Goal: Book appointment/travel/reservation

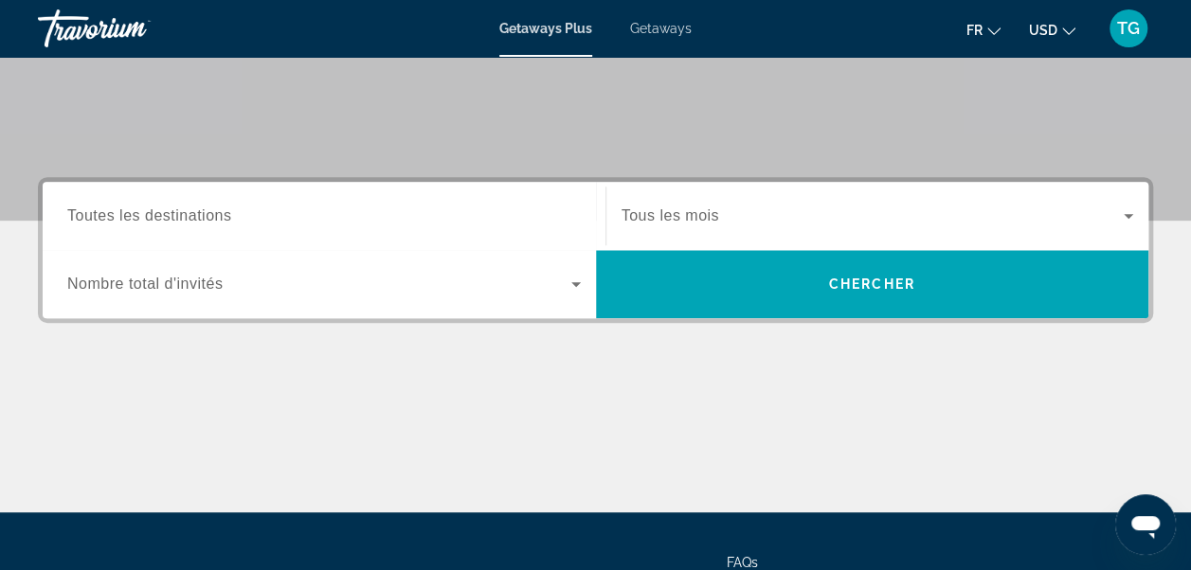
scroll to position [347, 0]
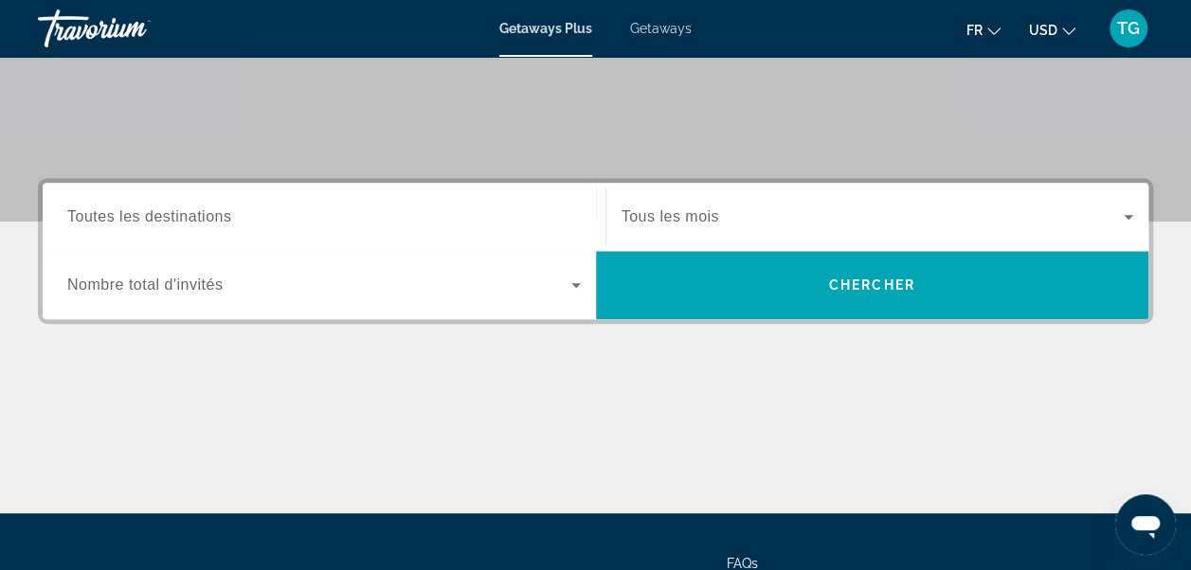
click at [580, 290] on icon "Search widget" at bounding box center [575, 285] width 23 height 23
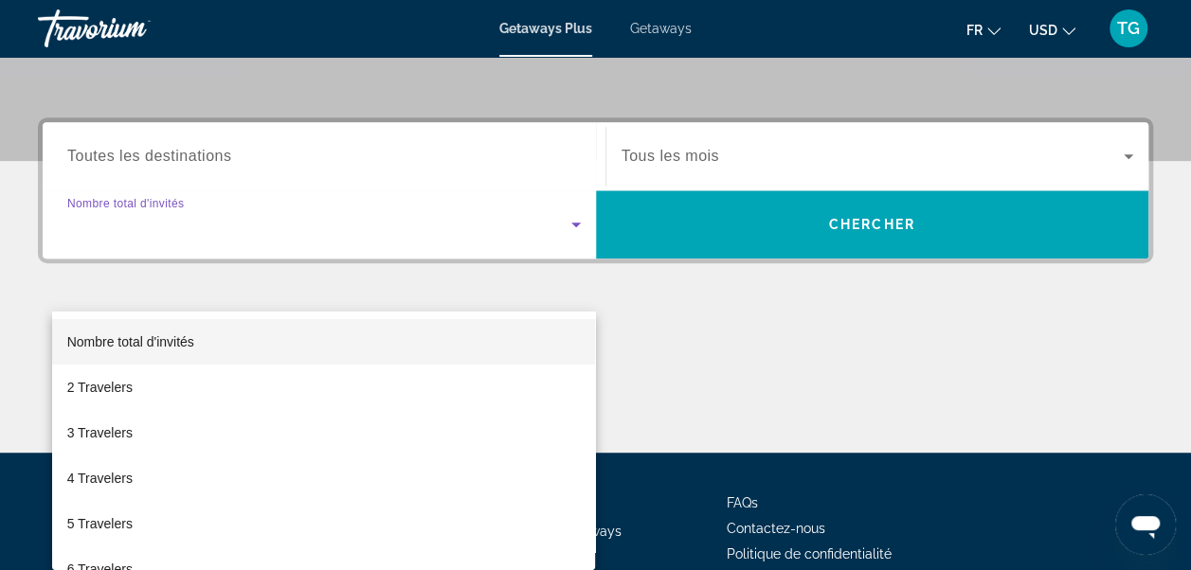
scroll to position [462, 0]
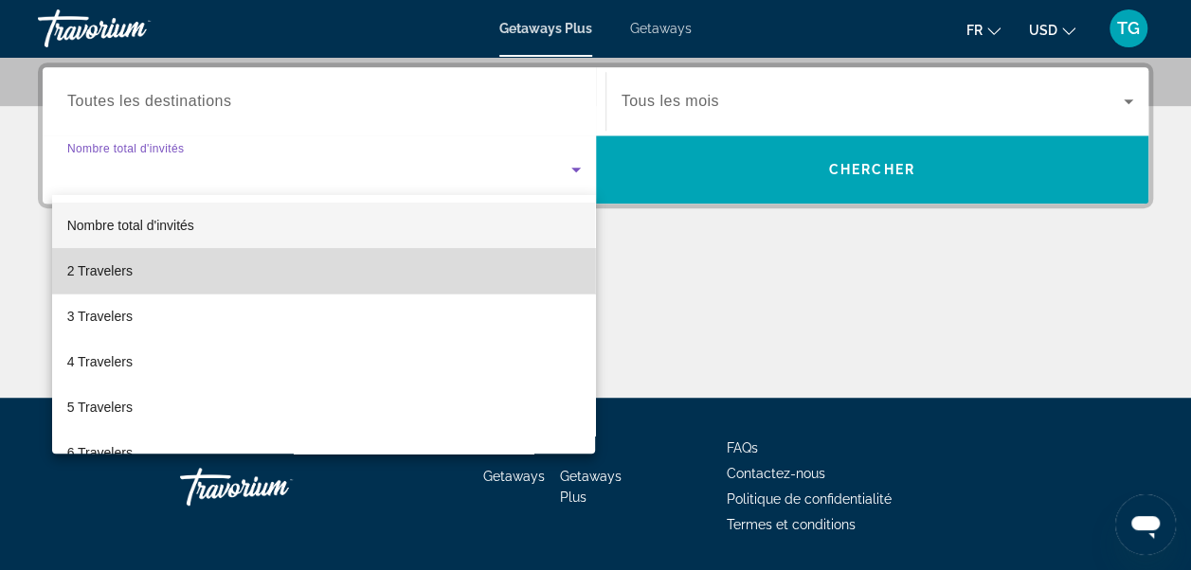
click at [439, 271] on mat-option "2 Travelers" at bounding box center [324, 270] width 544 height 45
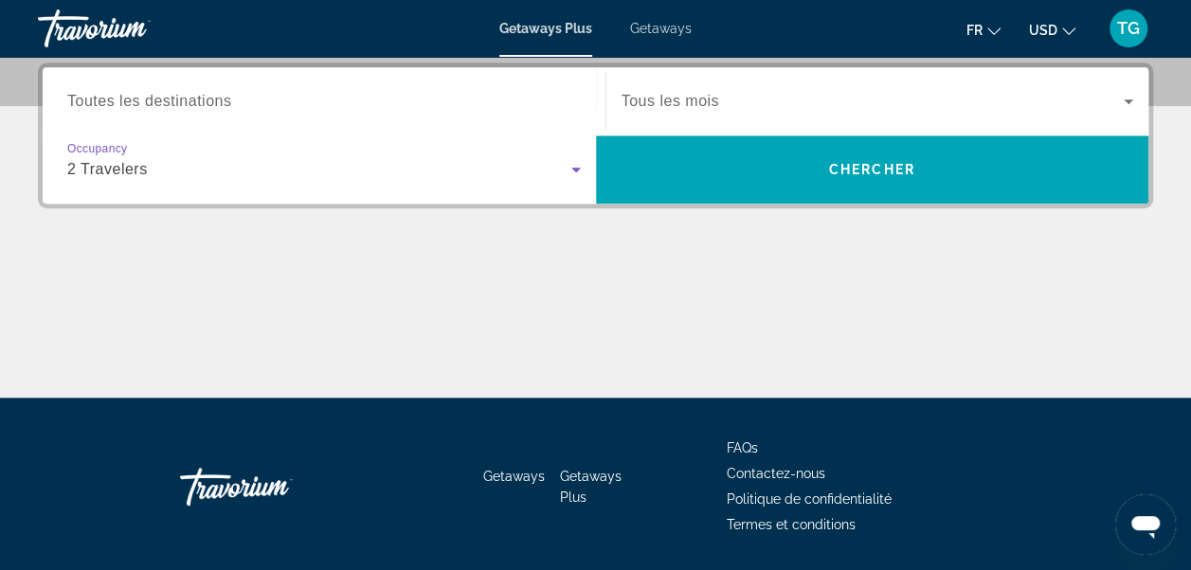
click at [466, 86] on div "Search widget" at bounding box center [323, 102] width 513 height 54
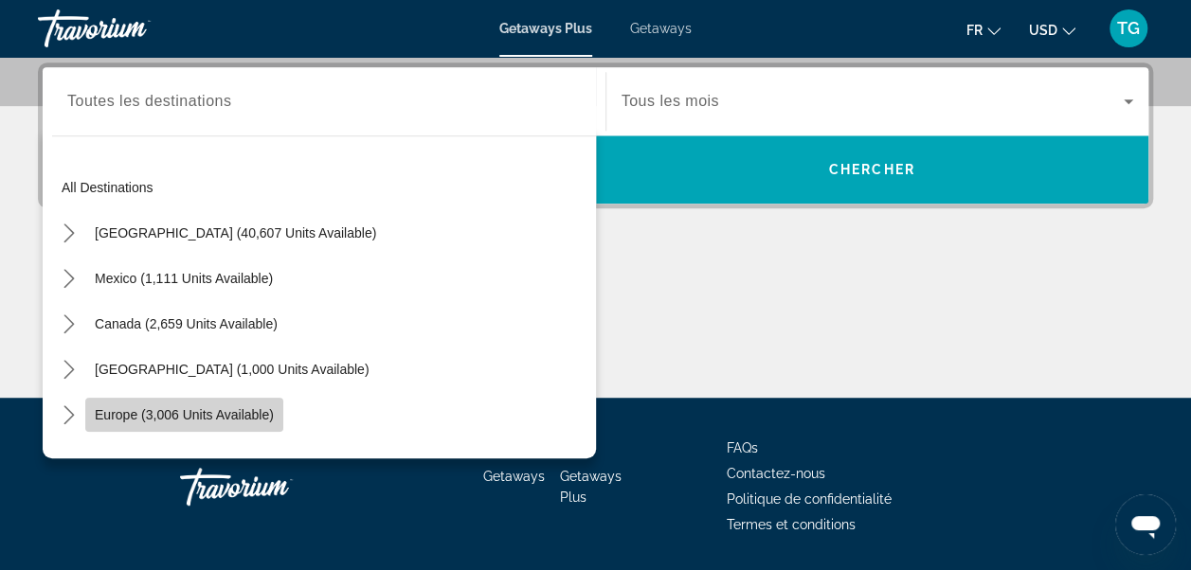
click at [263, 417] on span "Europe (3,006 units available)" at bounding box center [184, 414] width 179 height 15
type input "**********"
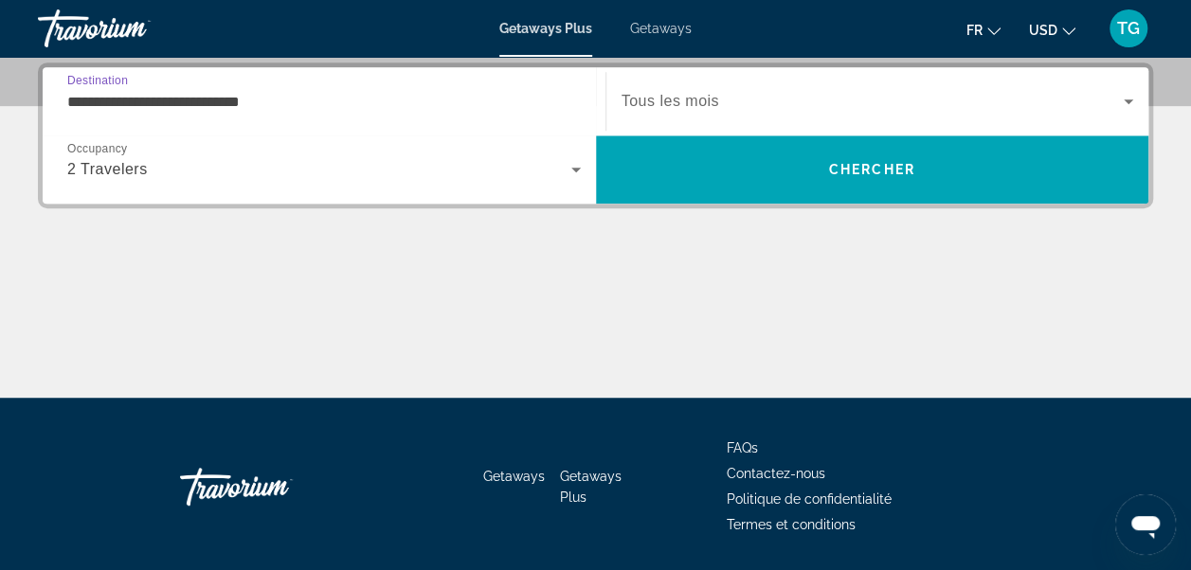
click at [745, 106] on span "Search widget" at bounding box center [872, 101] width 503 height 23
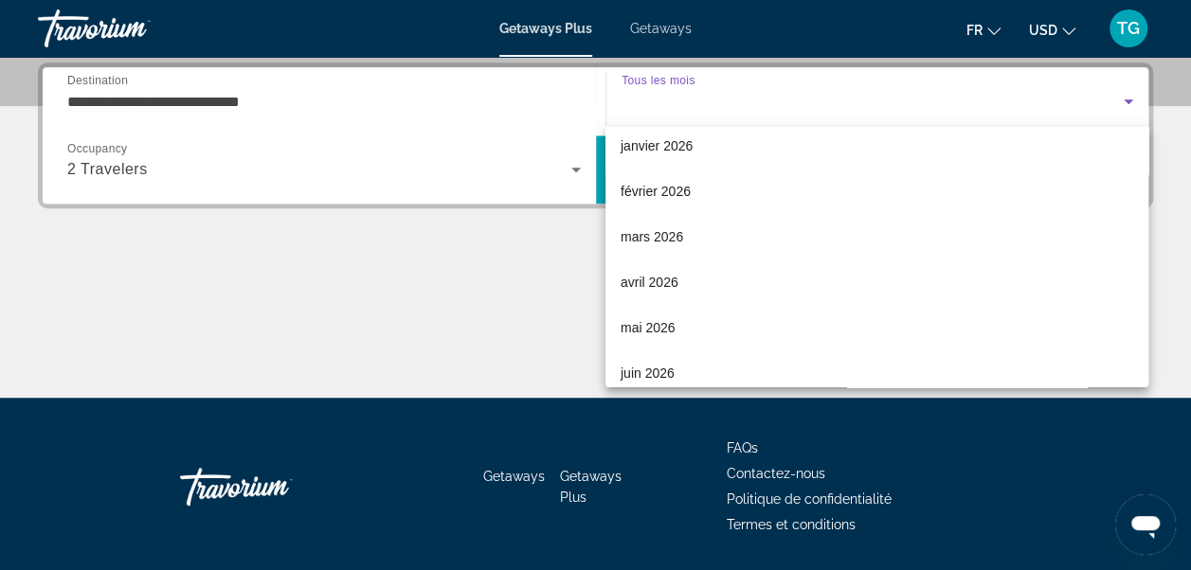
scroll to position [225, 0]
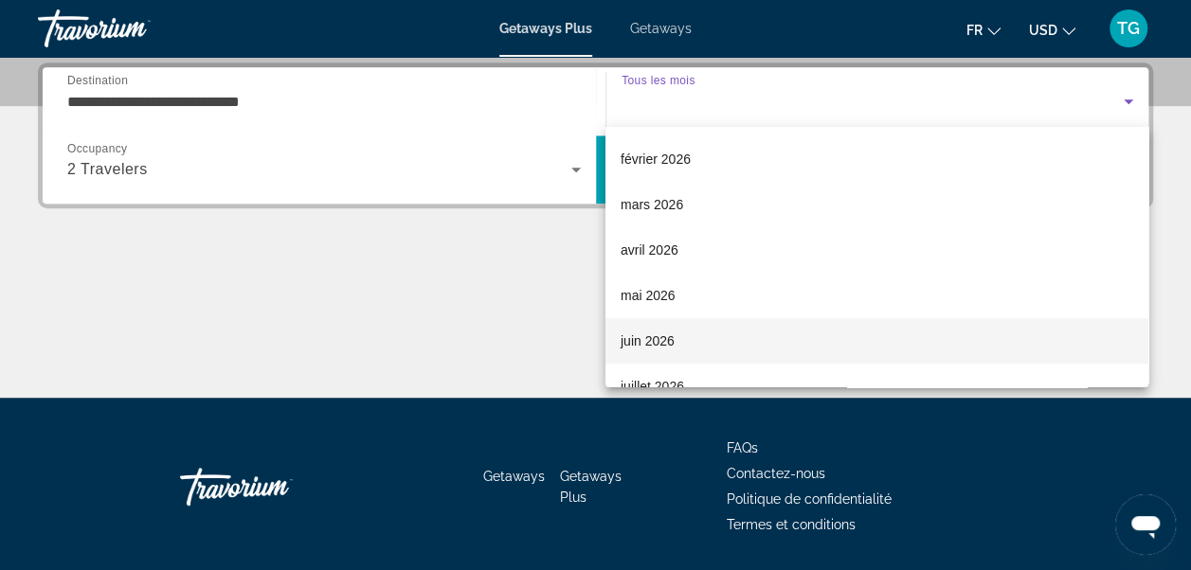
click at [864, 321] on mat-option "juin 2026" at bounding box center [876, 340] width 543 height 45
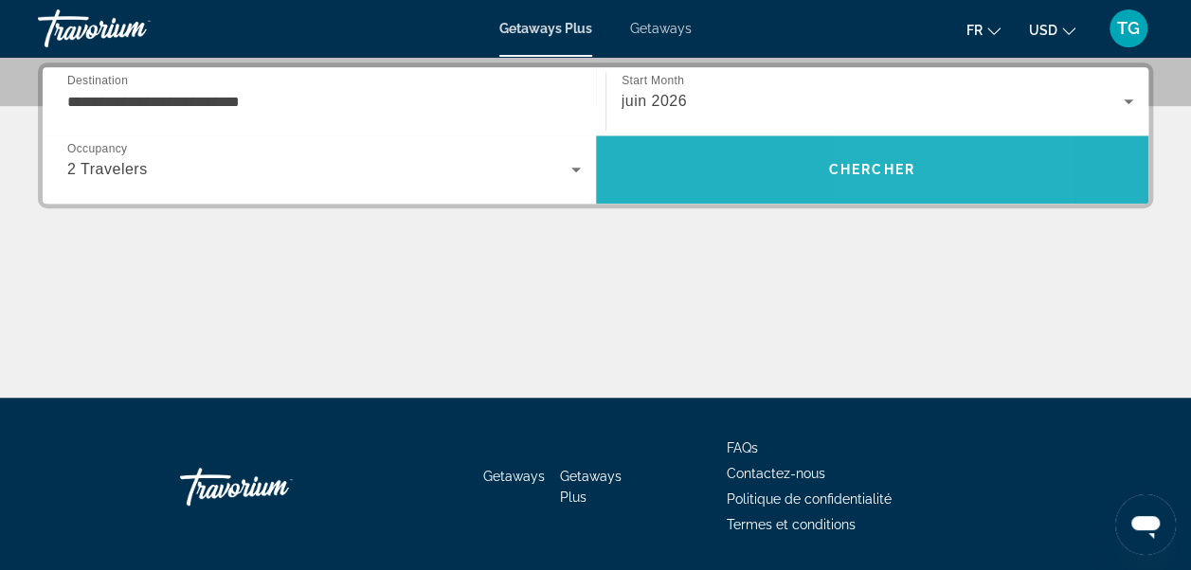
click at [891, 178] on span "Search" at bounding box center [872, 169] width 553 height 45
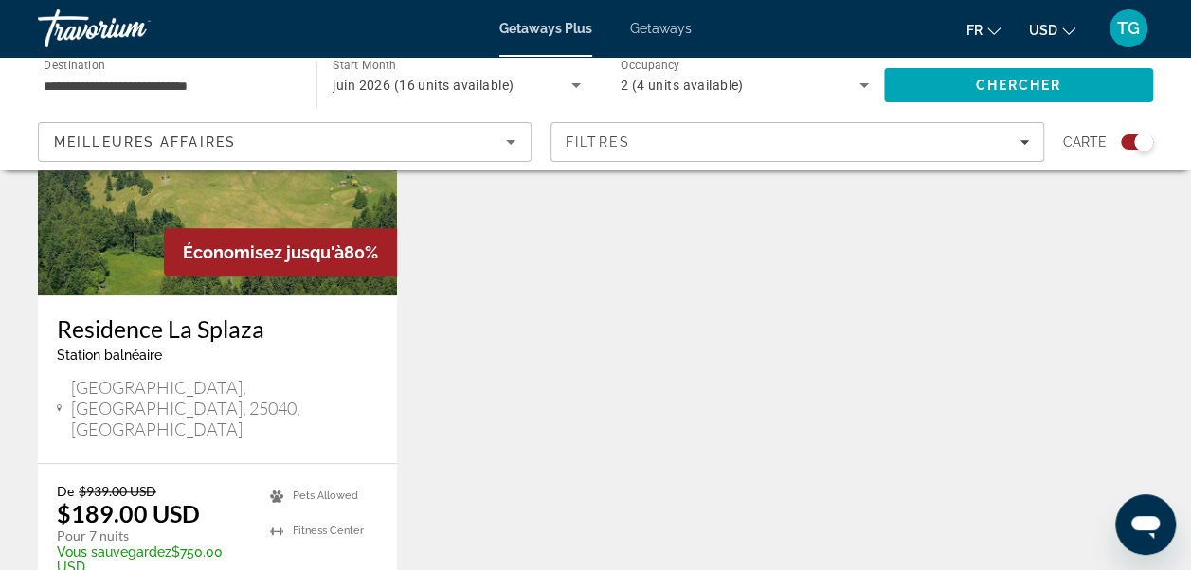
scroll to position [833, 0]
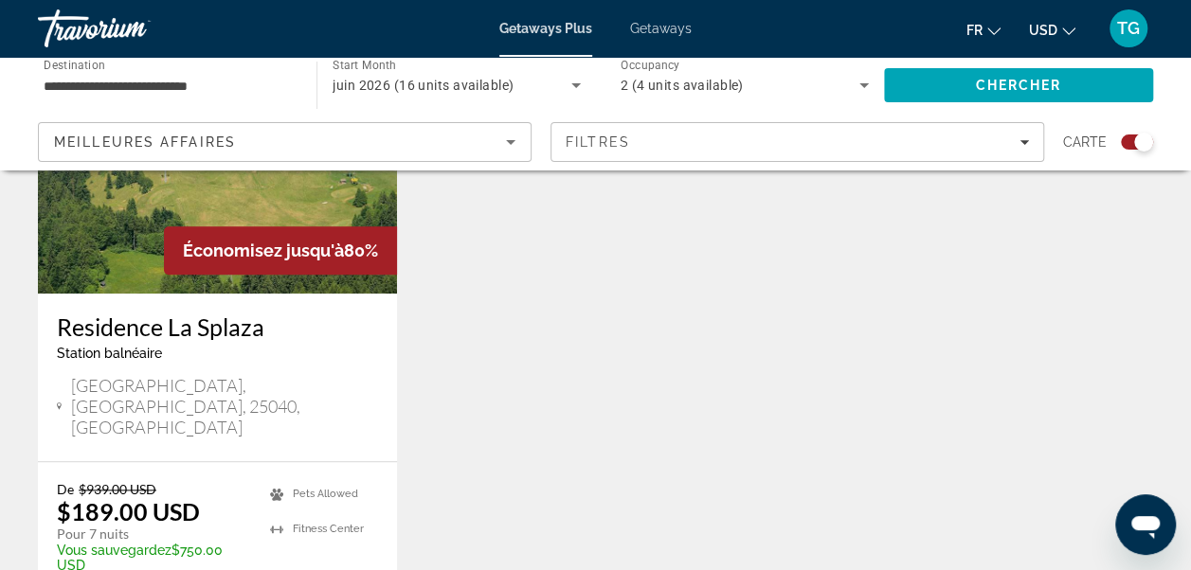
click at [1065, 25] on icon "Change currency" at bounding box center [1068, 31] width 13 height 13
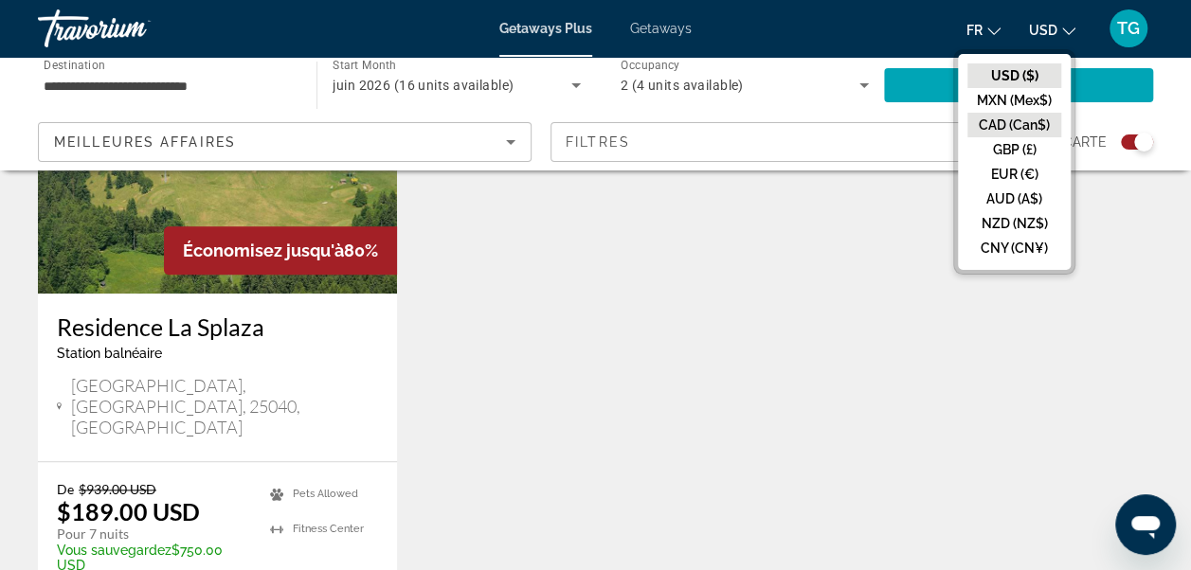
click at [1016, 119] on button "CAD (Can$)" at bounding box center [1014, 125] width 94 height 25
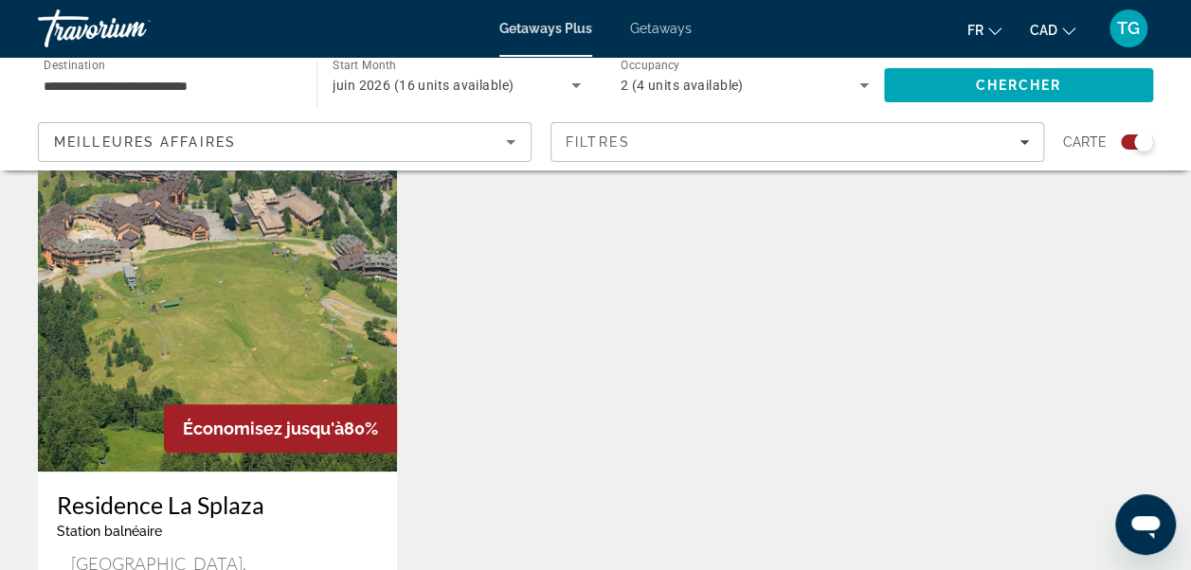
scroll to position [606, 0]
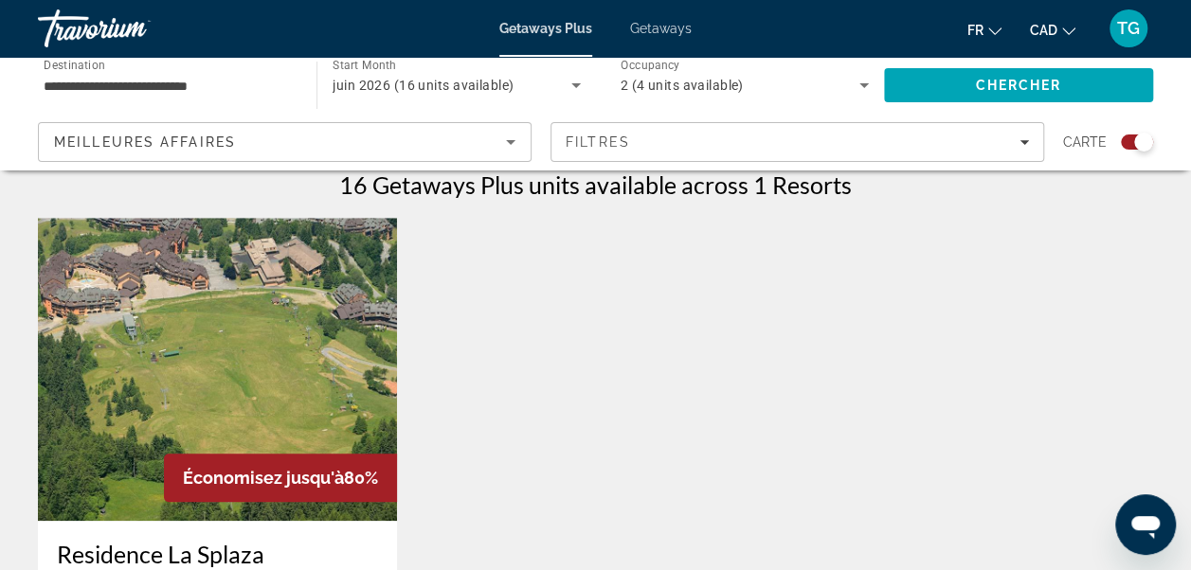
click at [337, 438] on img "Main content" at bounding box center [217, 369] width 359 height 303
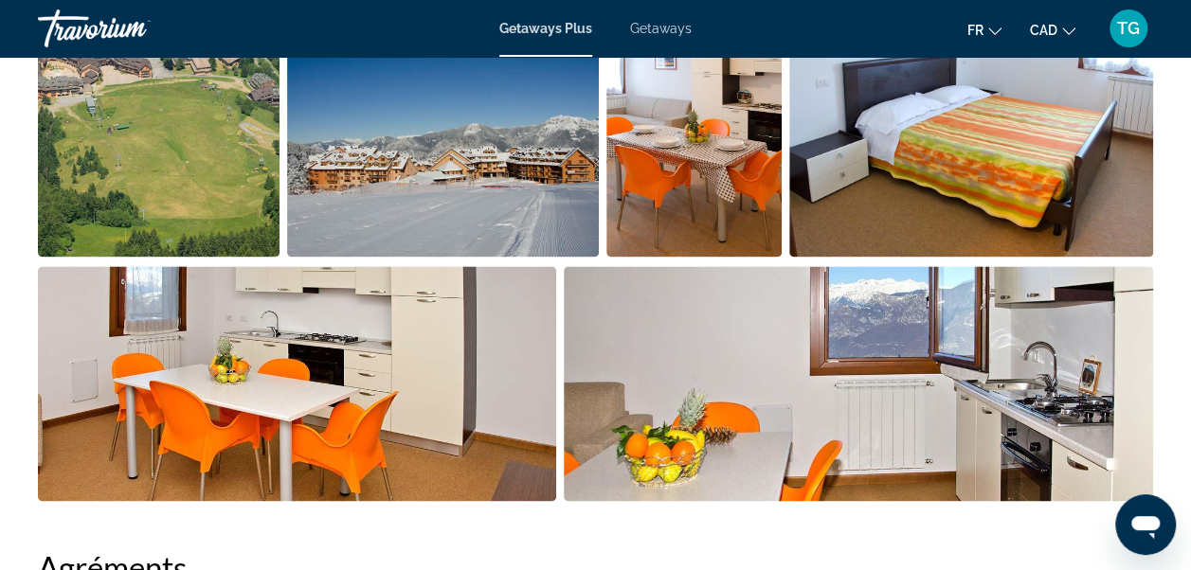
scroll to position [1364, 0]
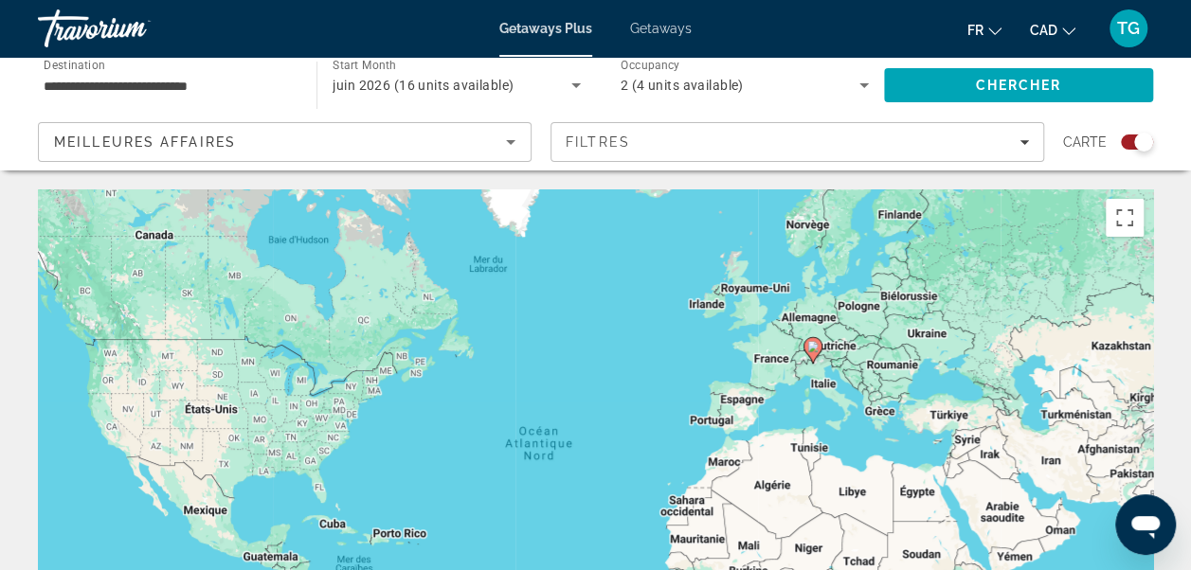
click at [815, 382] on div "Pour activer le glissement du marqueur avec le clavier, appuyez sur Alt+Entrée.…" at bounding box center [595, 473] width 1115 height 568
click at [254, 86] on input "**********" at bounding box center [168, 86] width 248 height 23
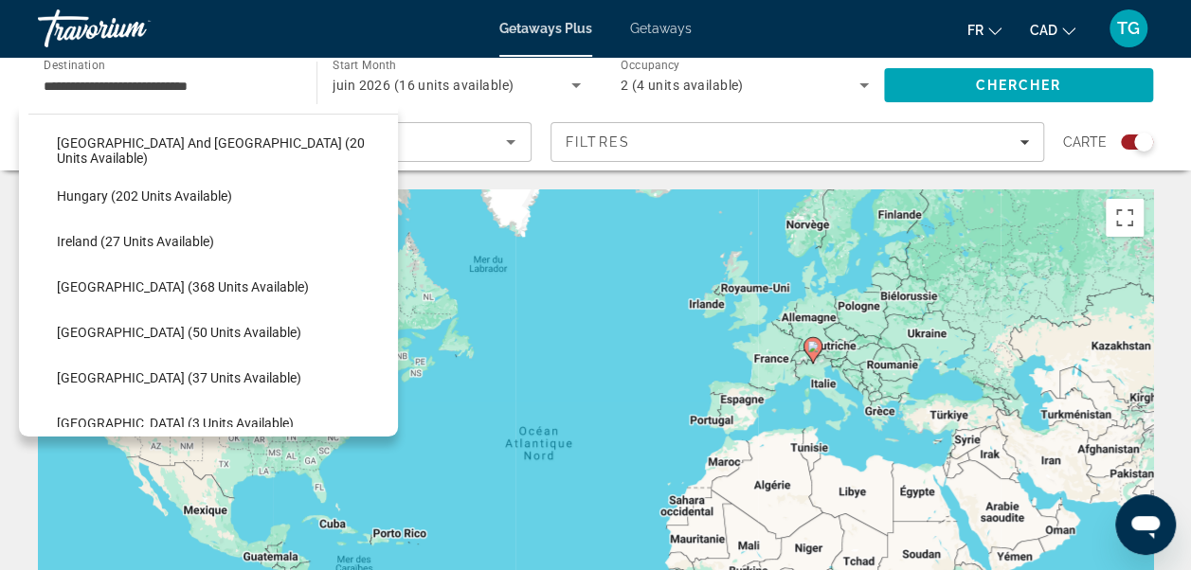
scroll to position [564, 0]
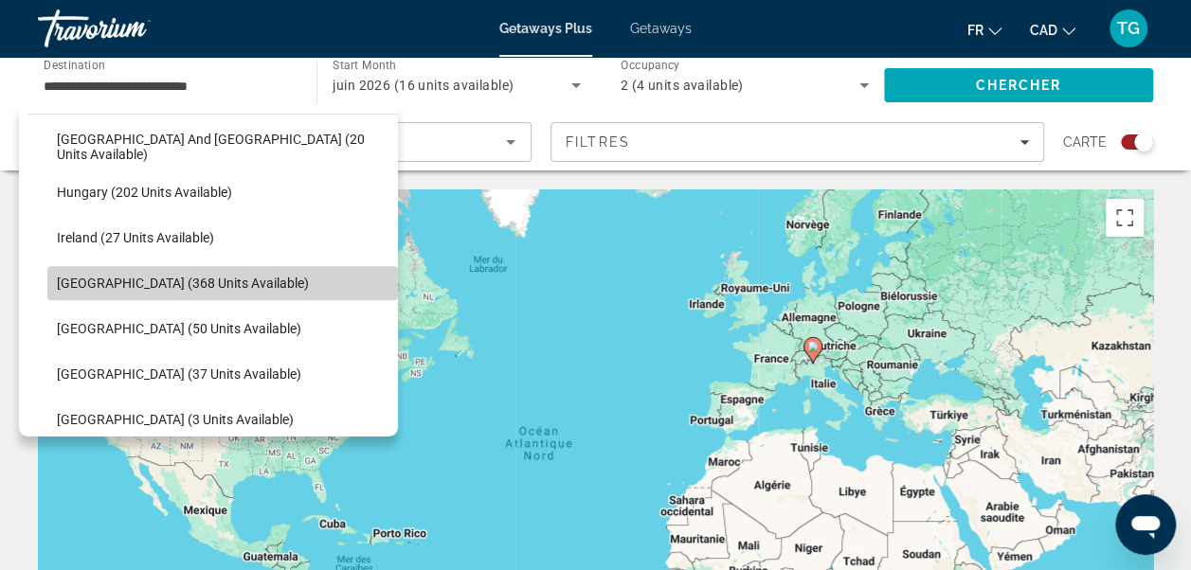
click at [266, 286] on span "Select destination: Italy (368 units available)" at bounding box center [222, 282] width 350 height 45
type input "**********"
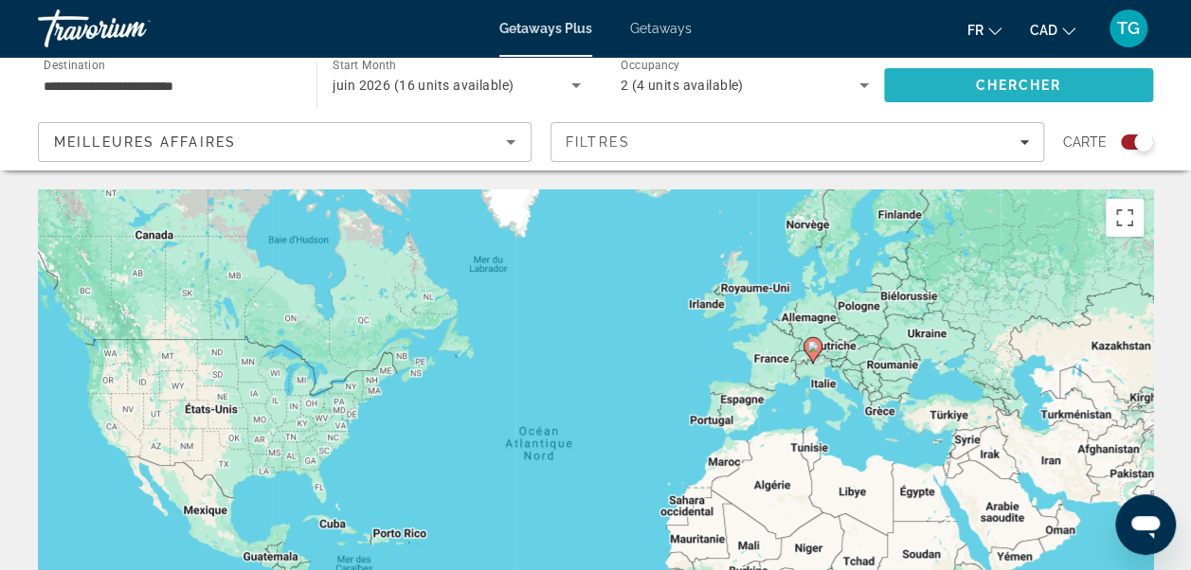
click at [992, 92] on span "Chercher" at bounding box center [1018, 85] width 86 height 15
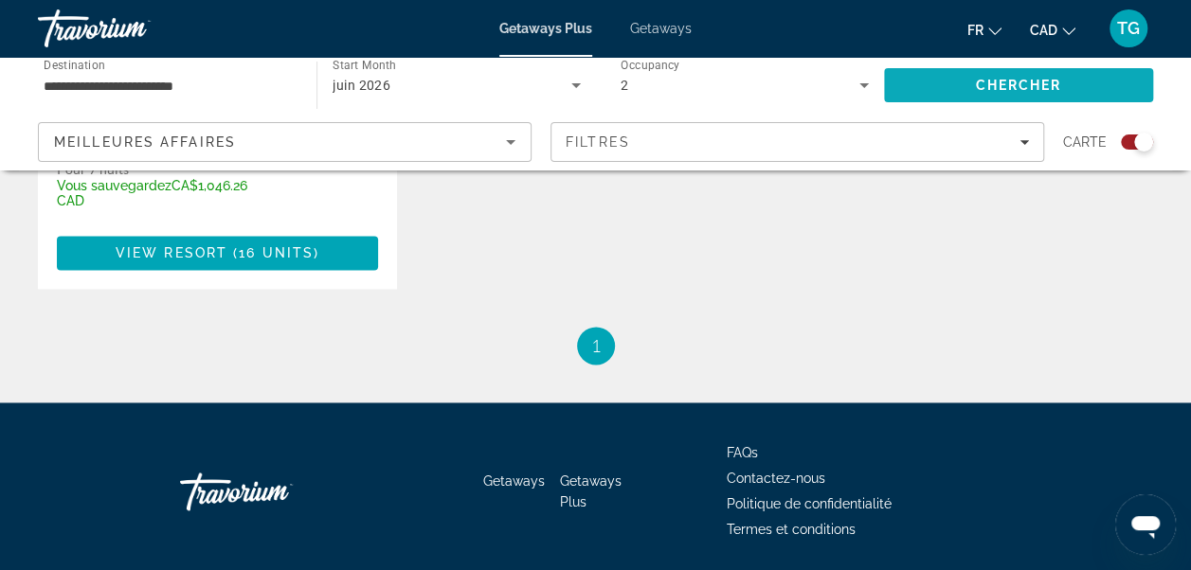
scroll to position [1220, 0]
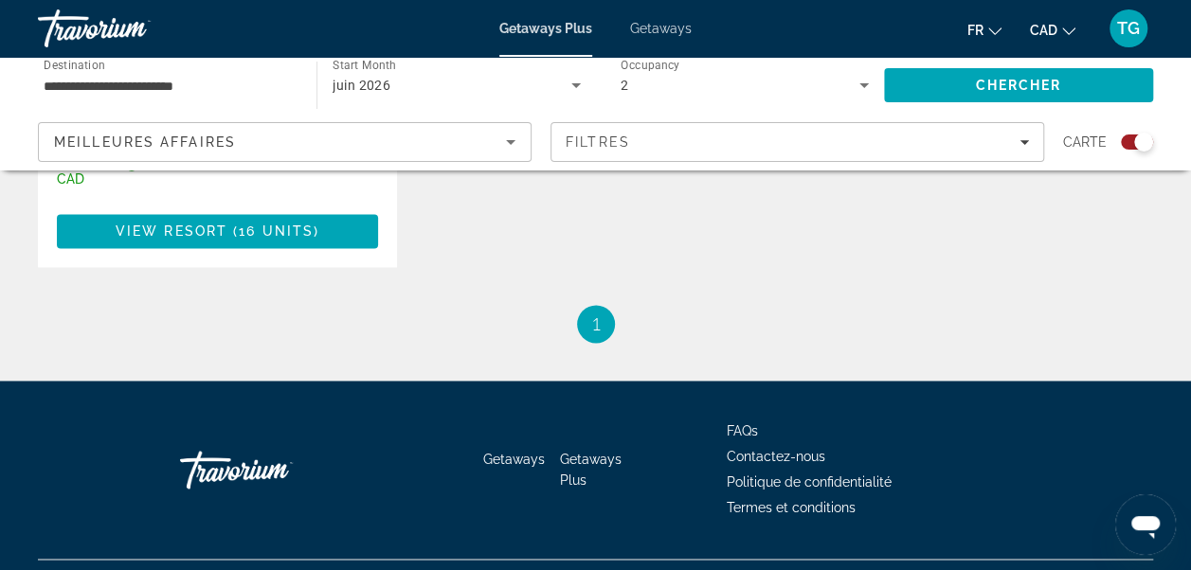
click at [672, 22] on span "Getaways" at bounding box center [661, 28] width 62 height 15
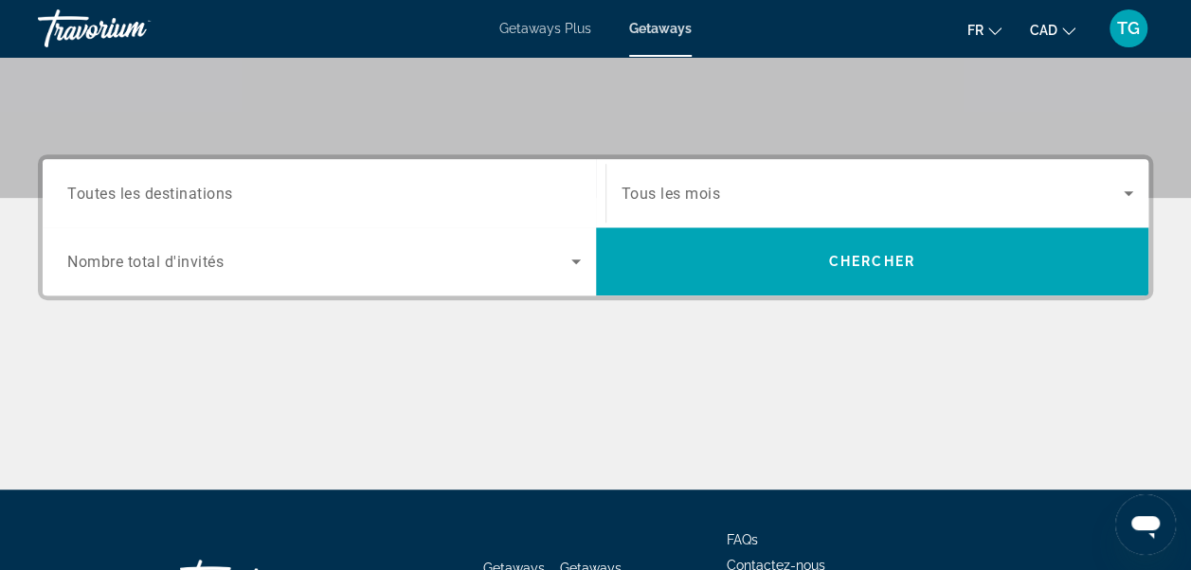
scroll to position [369, 0]
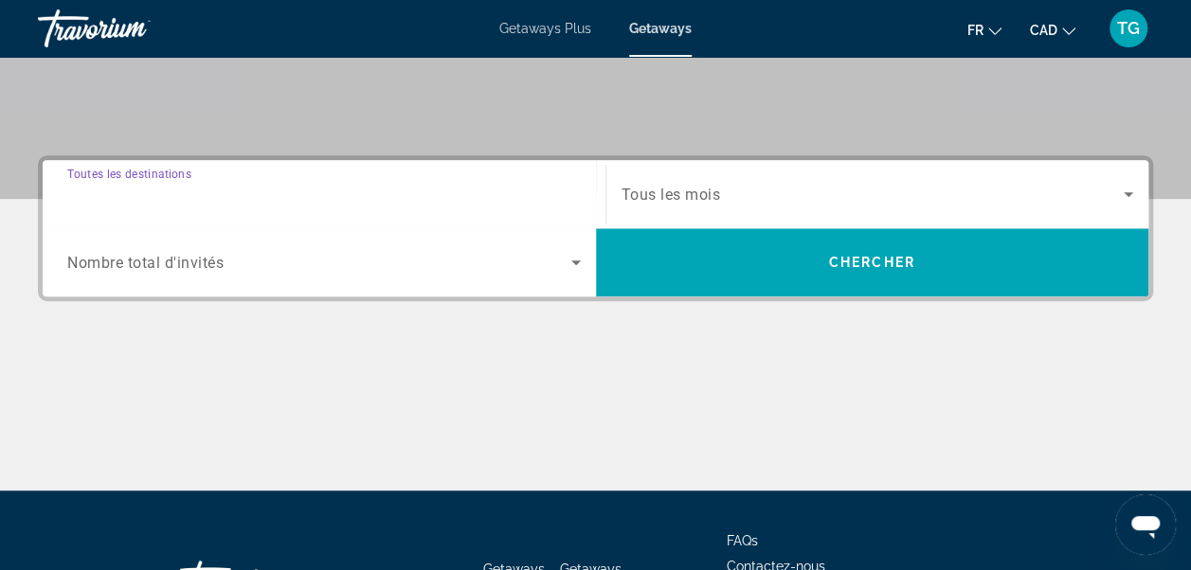
click at [563, 184] on input "Destination Toutes les destinations" at bounding box center [323, 195] width 513 height 23
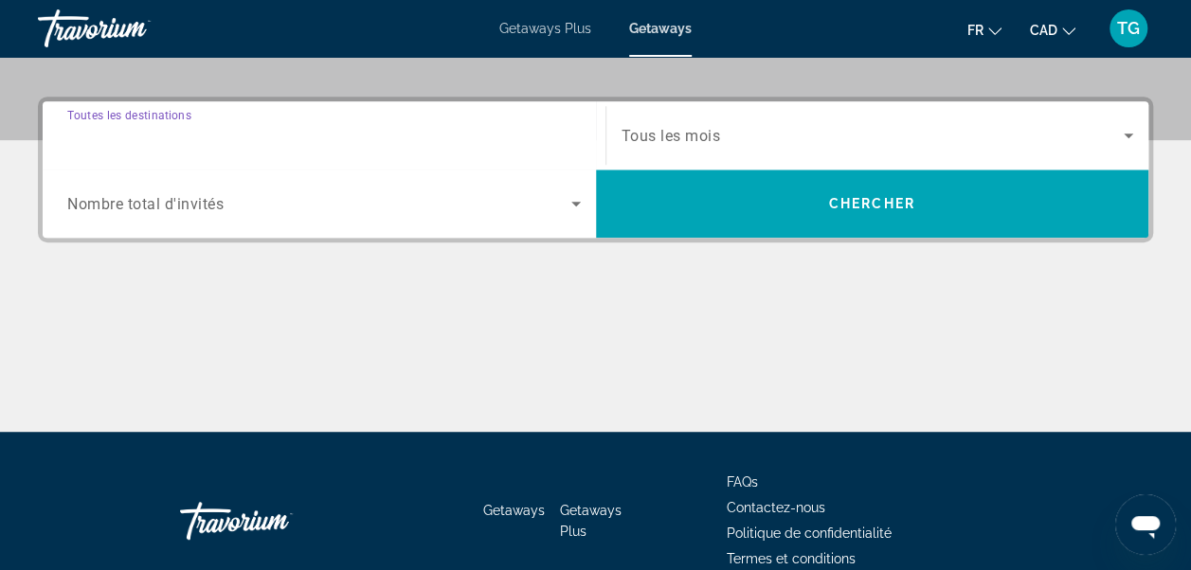
click at [563, 170] on div "Destination Toutes les destinations" at bounding box center [324, 135] width 544 height 68
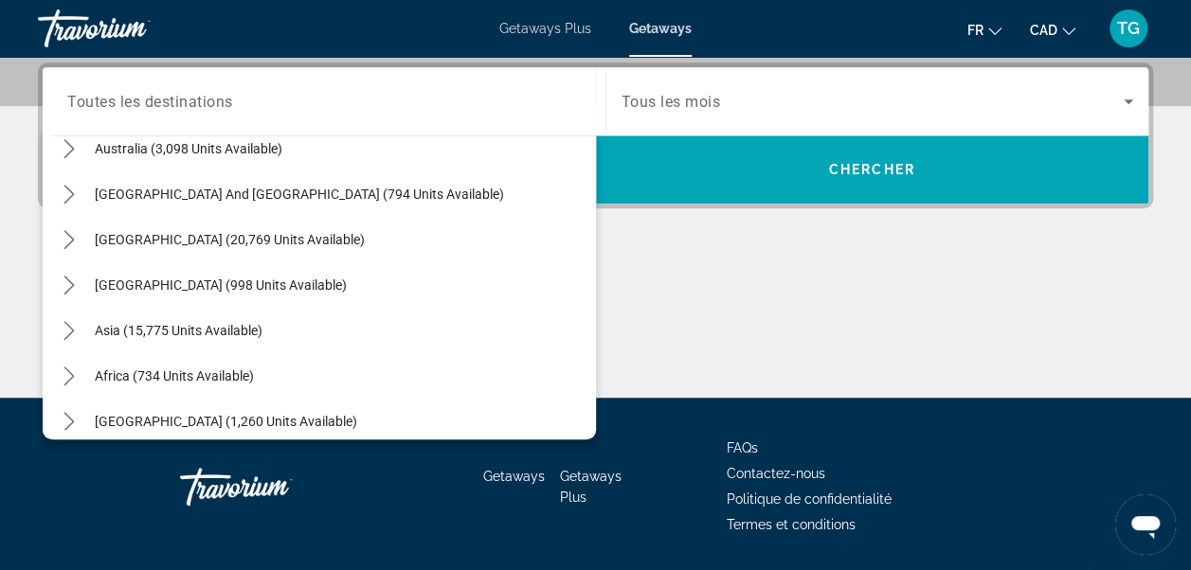
scroll to position [307, 0]
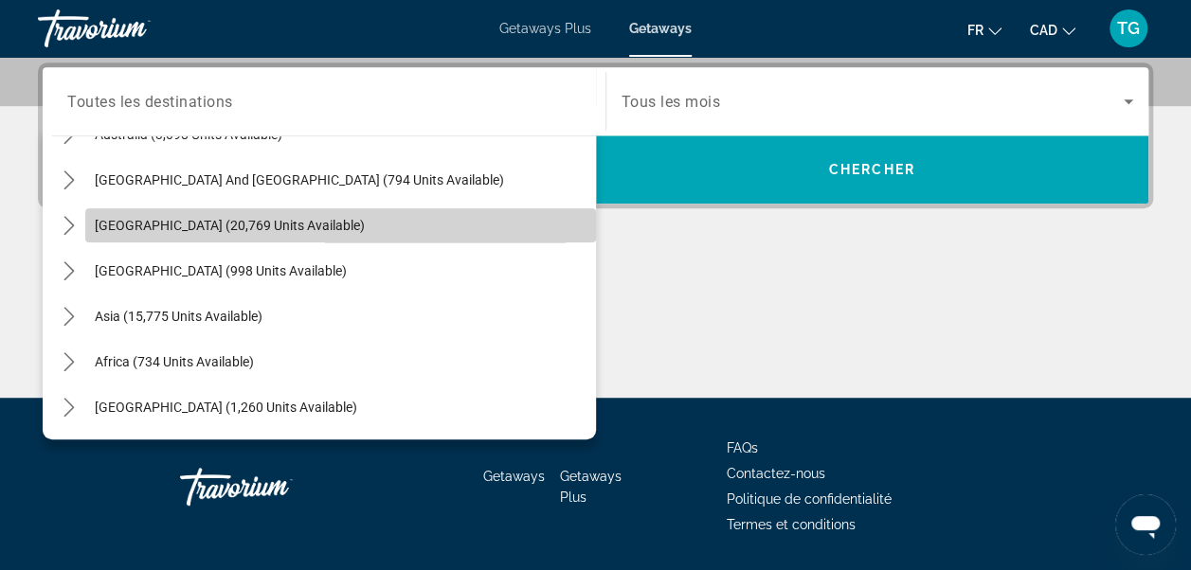
click at [356, 242] on span "Select destination: South America (20,769 units available)" at bounding box center [340, 225] width 510 height 45
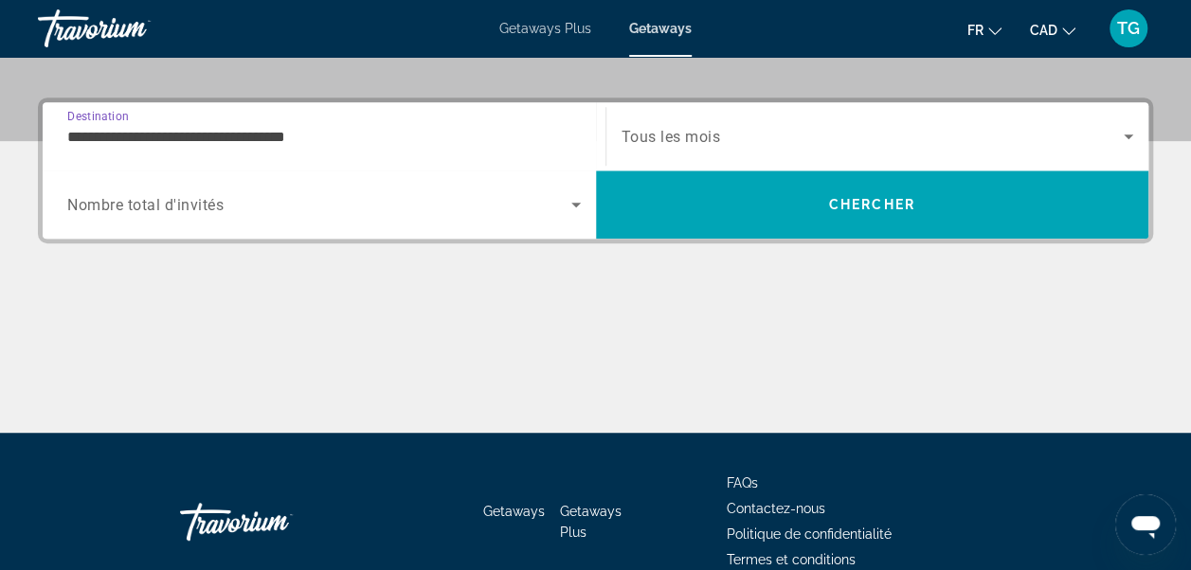
scroll to position [424, 0]
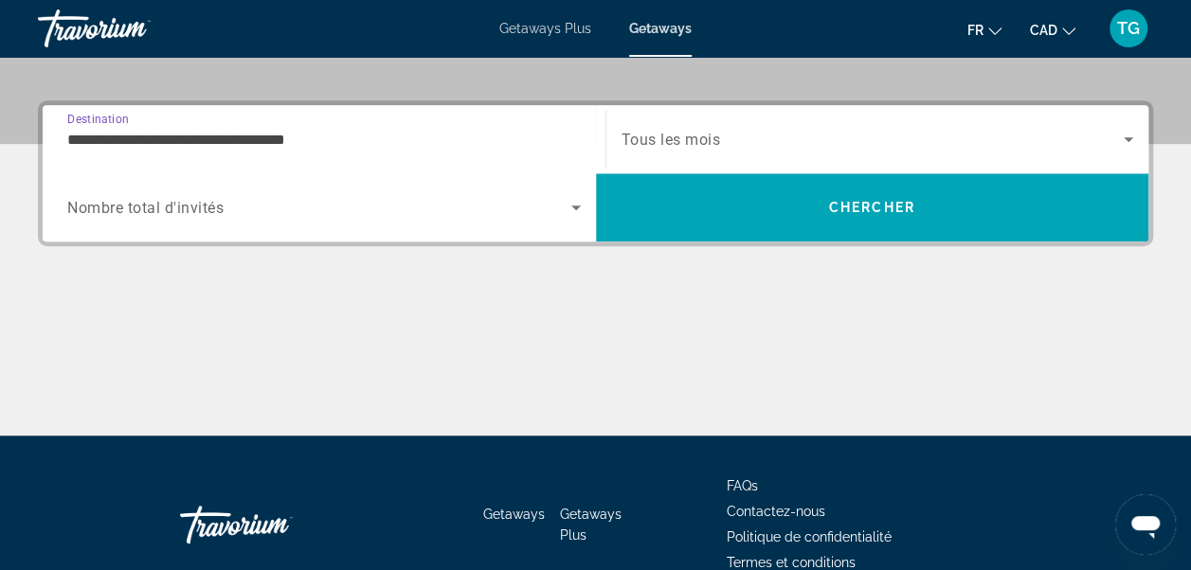
click at [403, 138] on input "**********" at bounding box center [323, 140] width 513 height 23
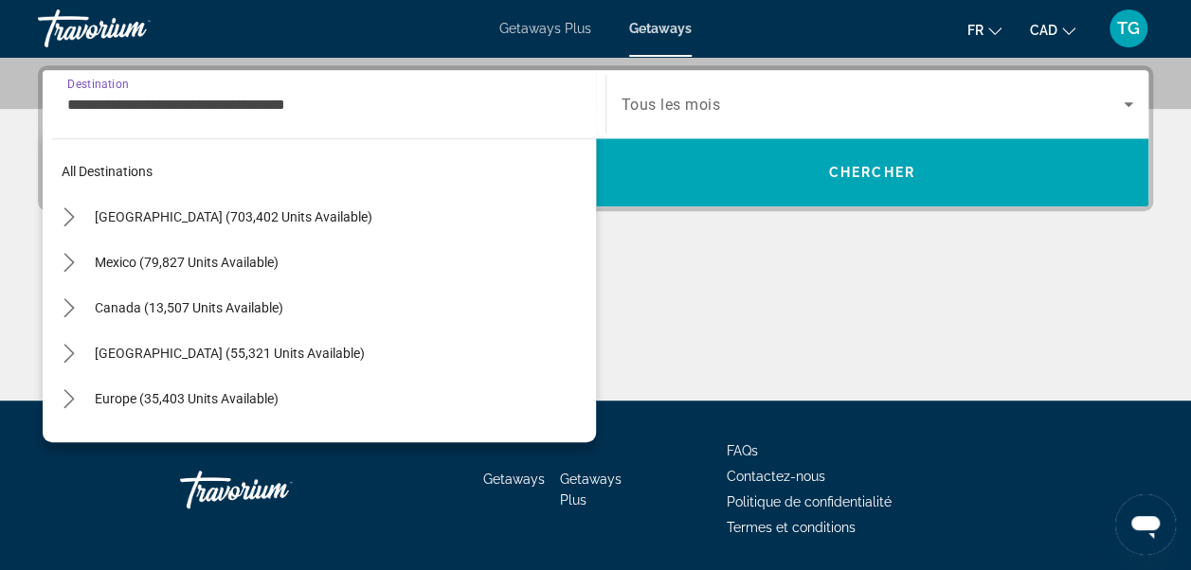
scroll to position [249, 0]
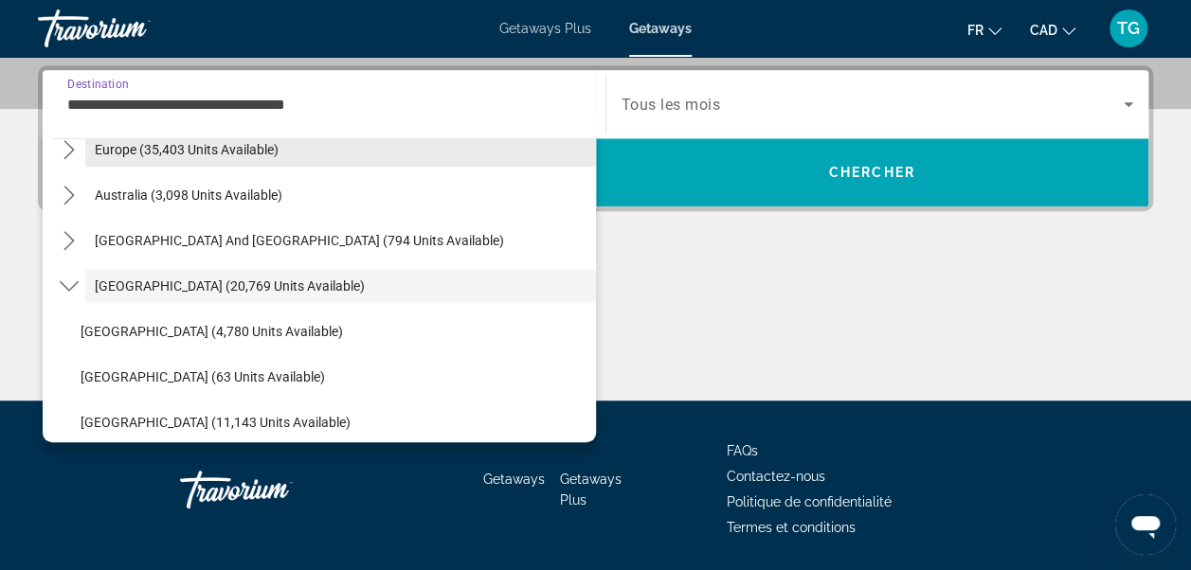
click at [367, 157] on span "Select destination: Europe (35,403 units available)" at bounding box center [340, 149] width 510 height 45
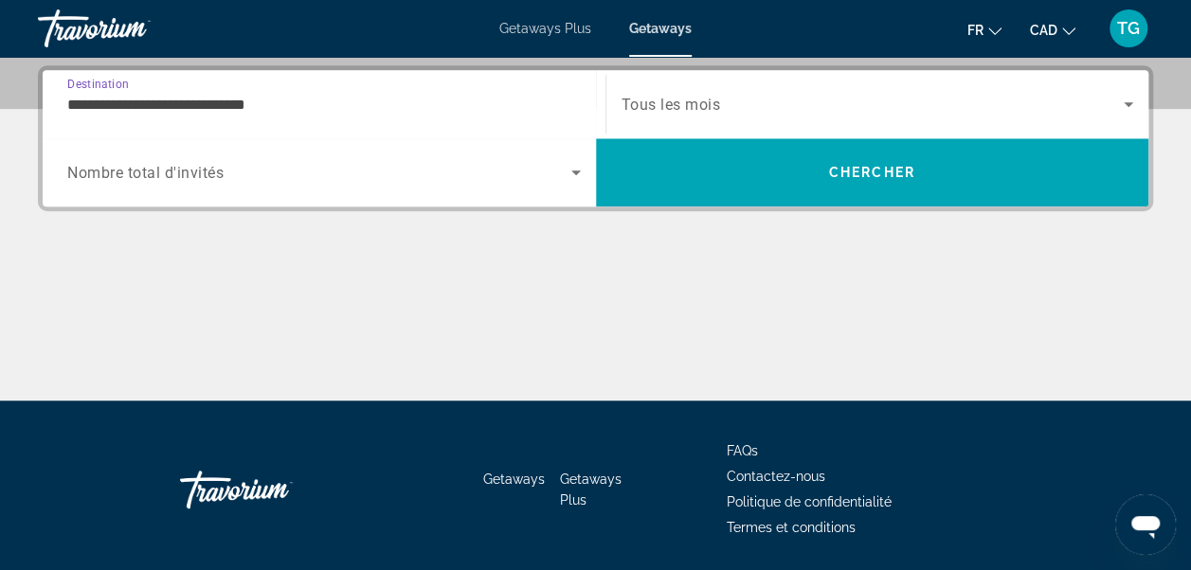
scroll to position [462, 0]
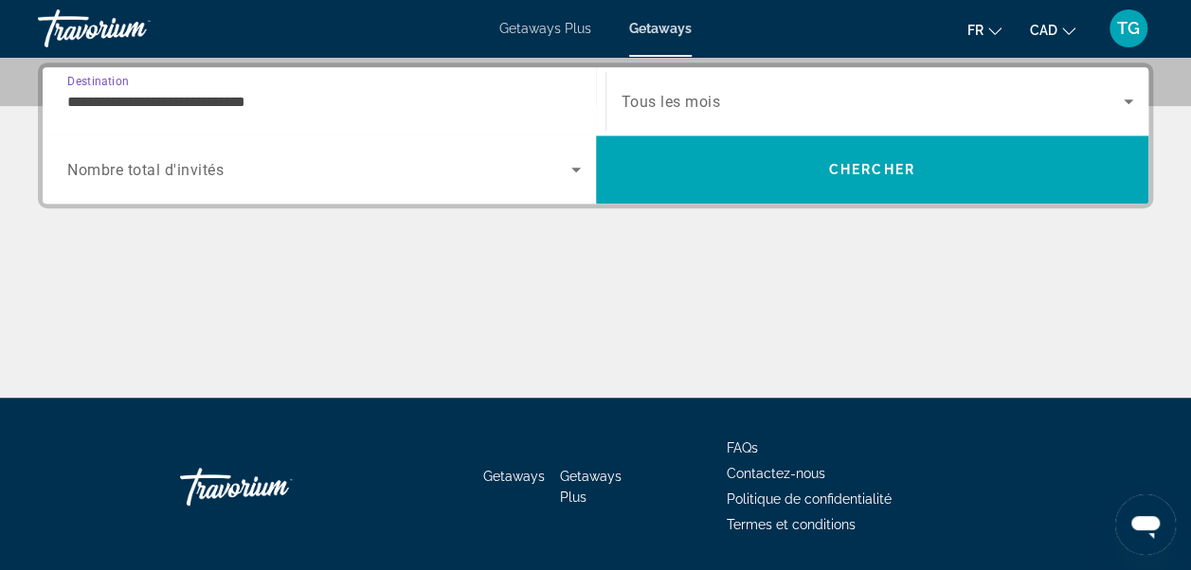
click at [551, 91] on input "**********" at bounding box center [323, 102] width 513 height 23
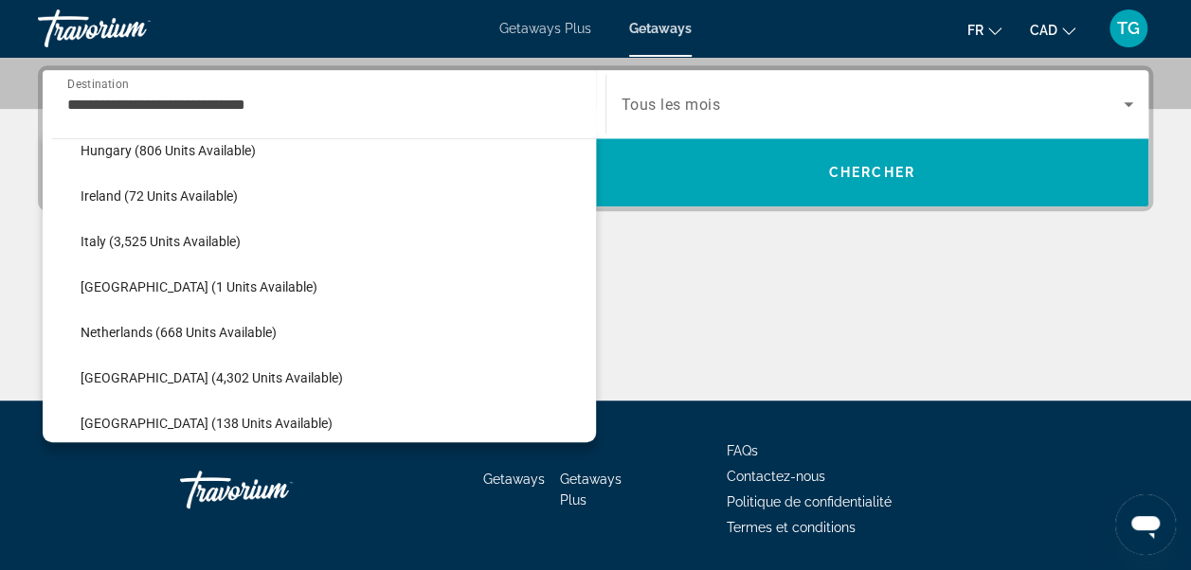
scroll to position [697, 0]
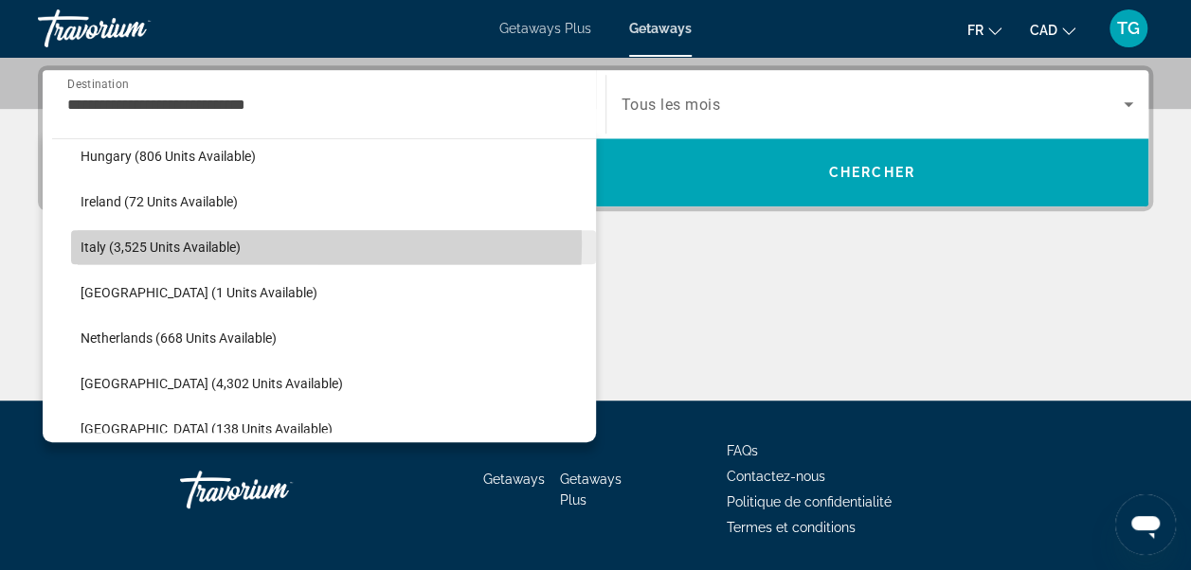
click at [208, 242] on span "Italy (3,525 units available)" at bounding box center [161, 247] width 160 height 15
type input "**********"
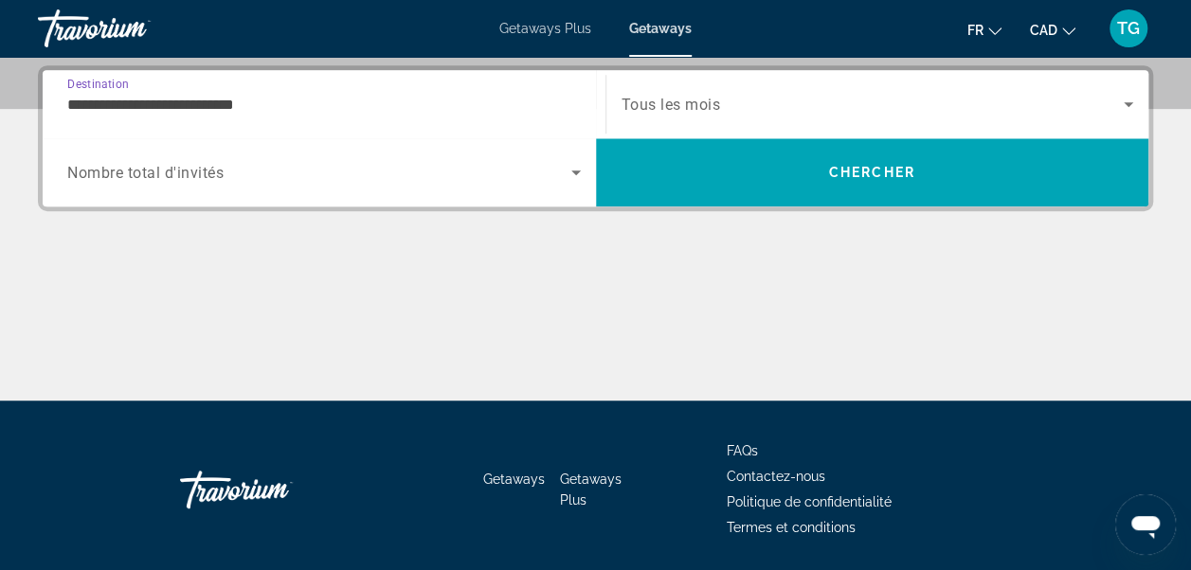
scroll to position [462, 0]
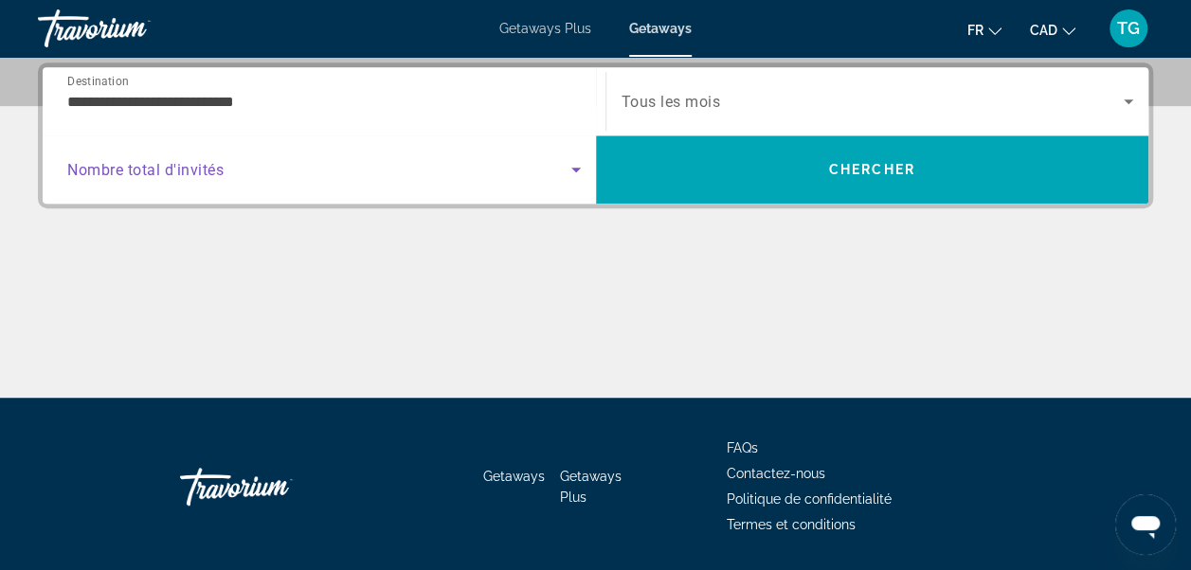
click at [225, 159] on span "Search widget" at bounding box center [319, 169] width 504 height 23
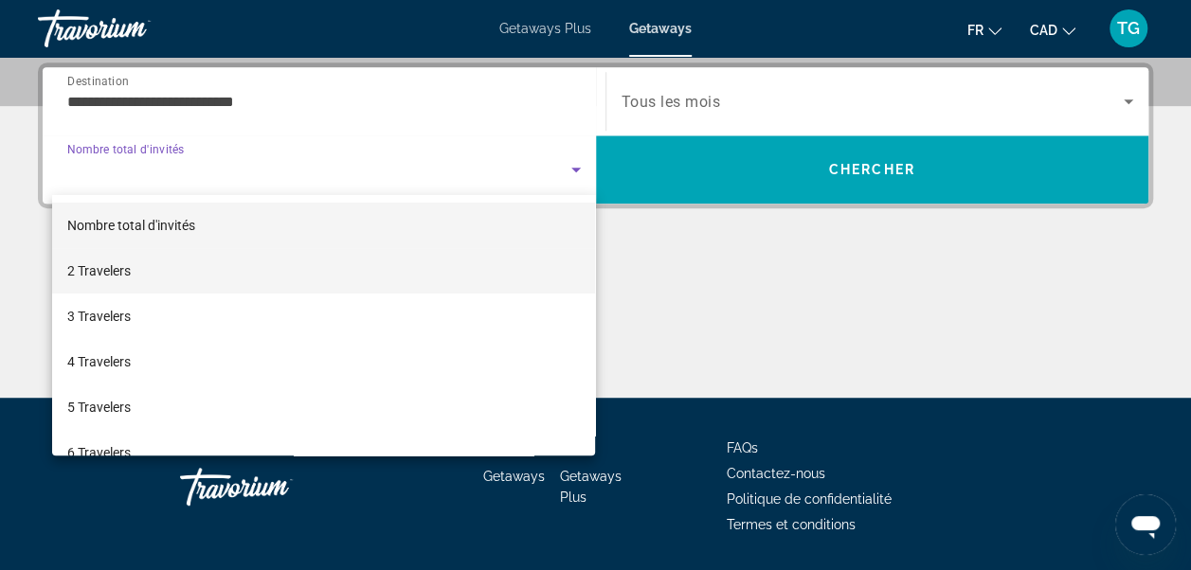
click at [214, 275] on mat-option "2 Travelers" at bounding box center [324, 270] width 544 height 45
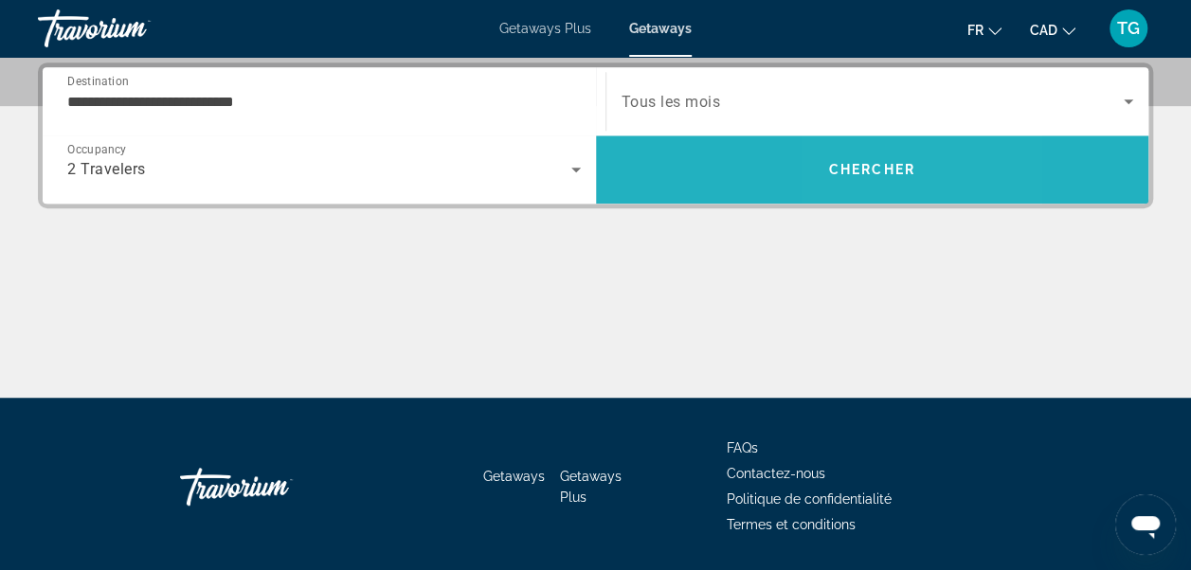
click at [856, 151] on span "Search" at bounding box center [872, 169] width 553 height 45
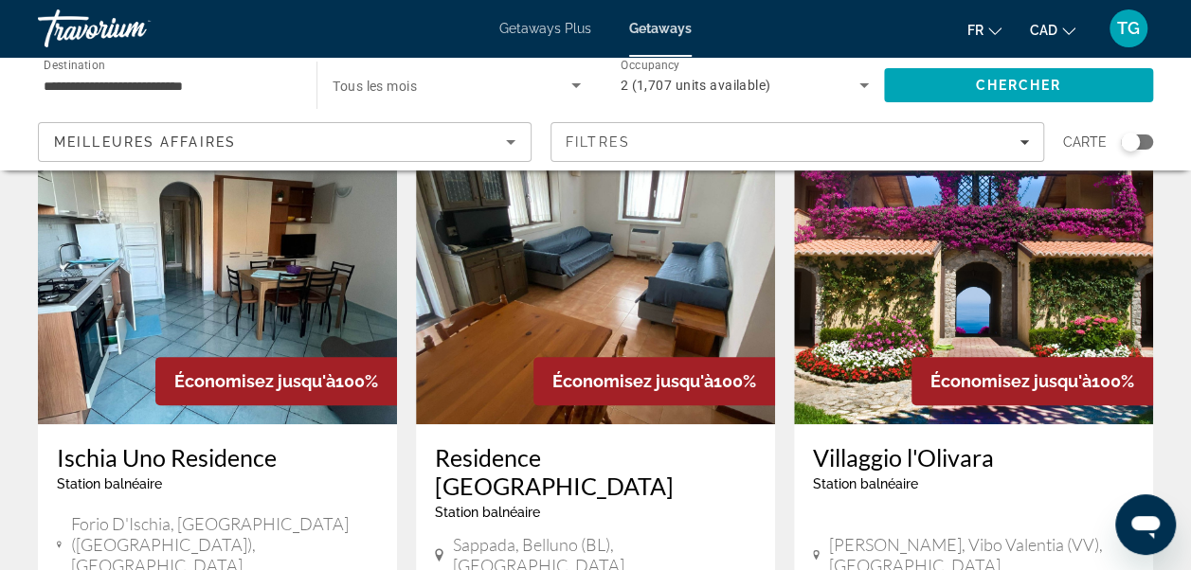
scroll to position [114, 0]
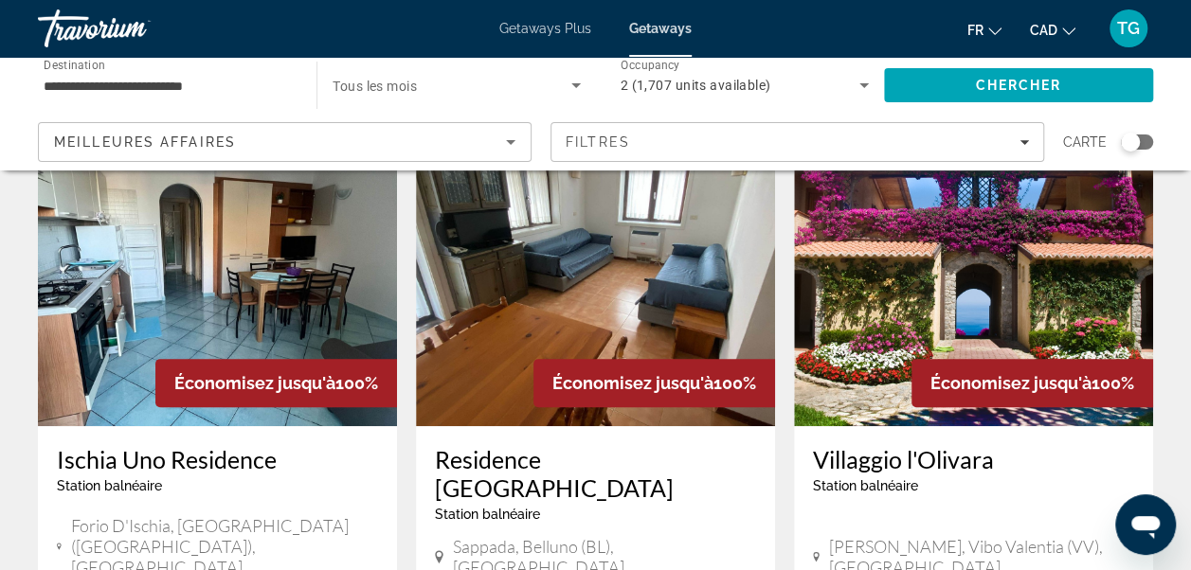
click at [977, 265] on img "Main content" at bounding box center [973, 274] width 359 height 303
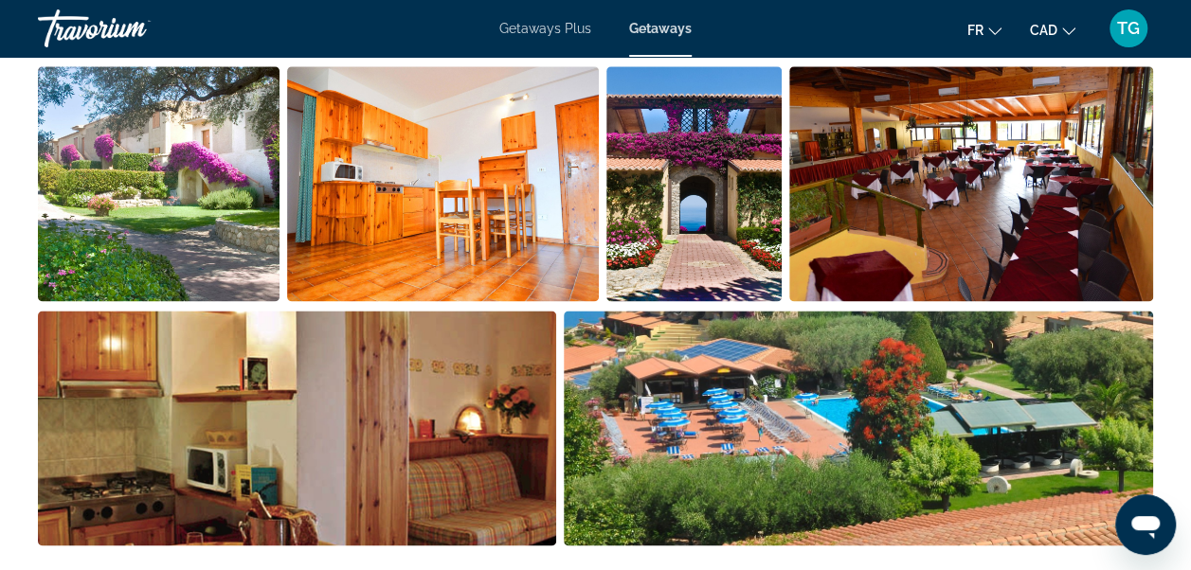
scroll to position [1288, 0]
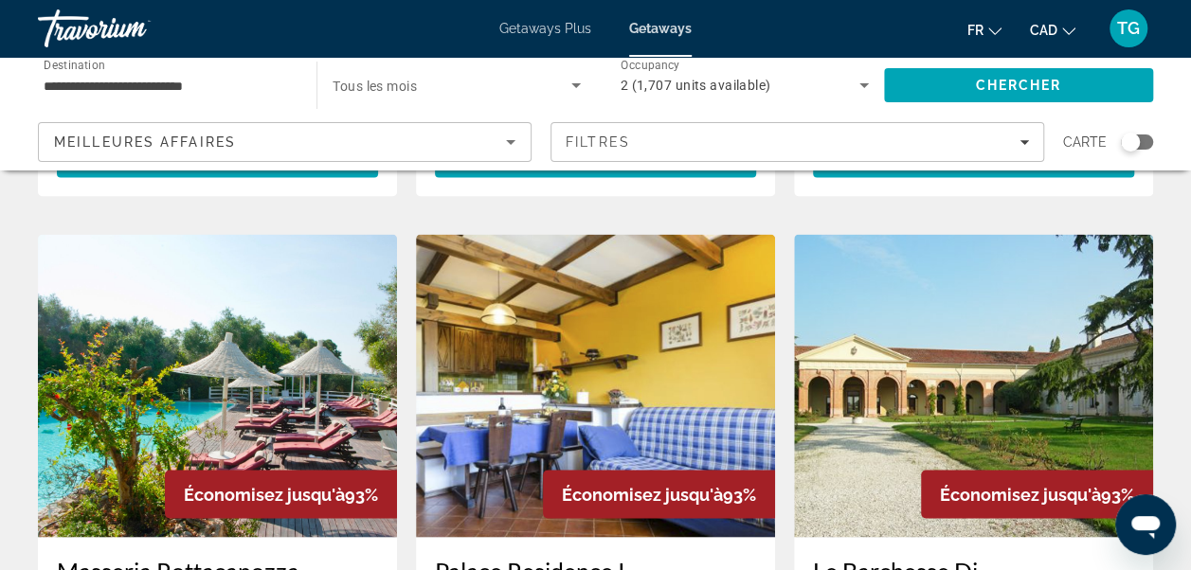
scroll to position [1440, 0]
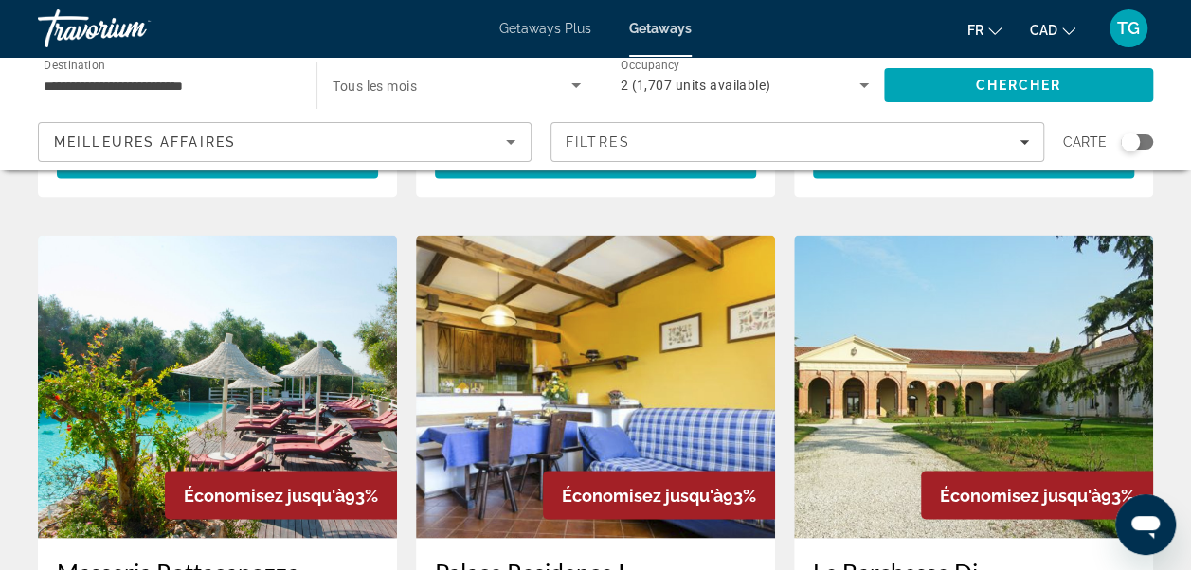
click at [127, 235] on img "Main content" at bounding box center [217, 386] width 359 height 303
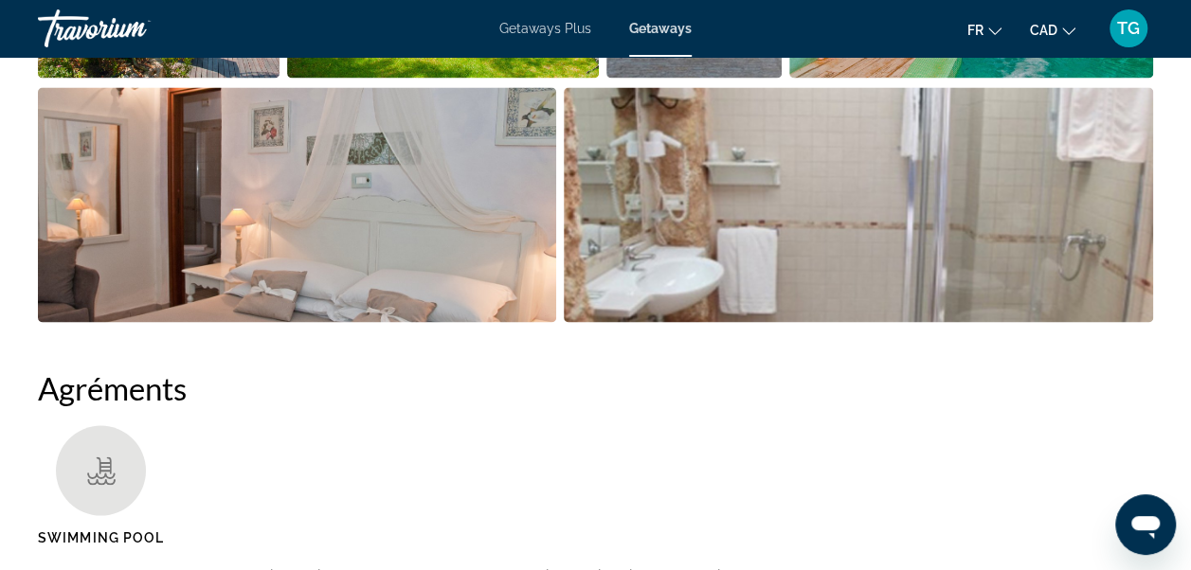
scroll to position [1553, 0]
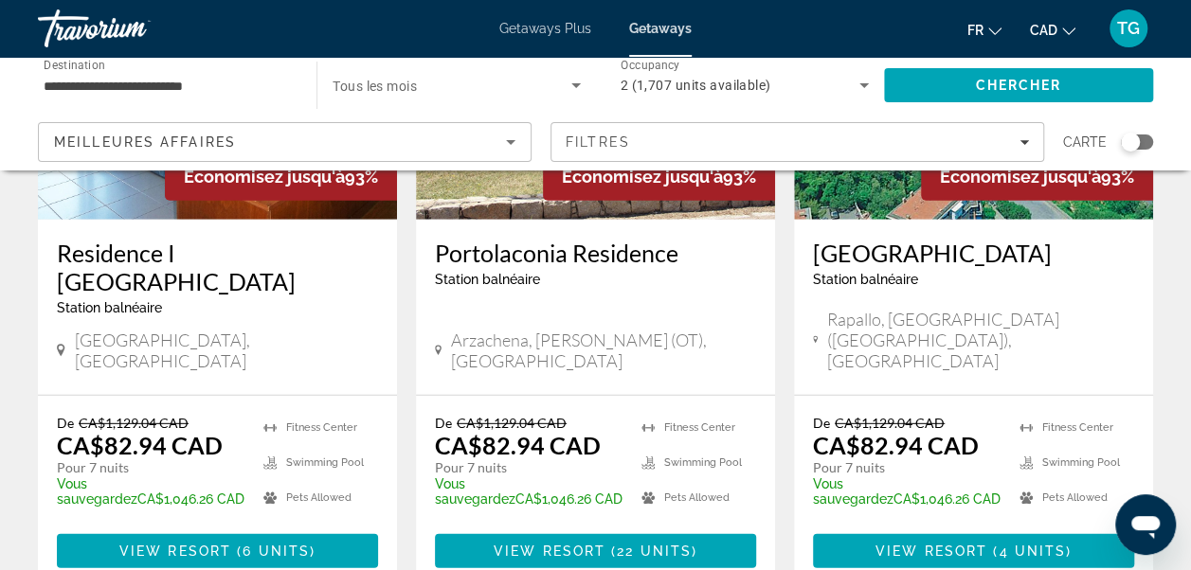
scroll to position [2500, 0]
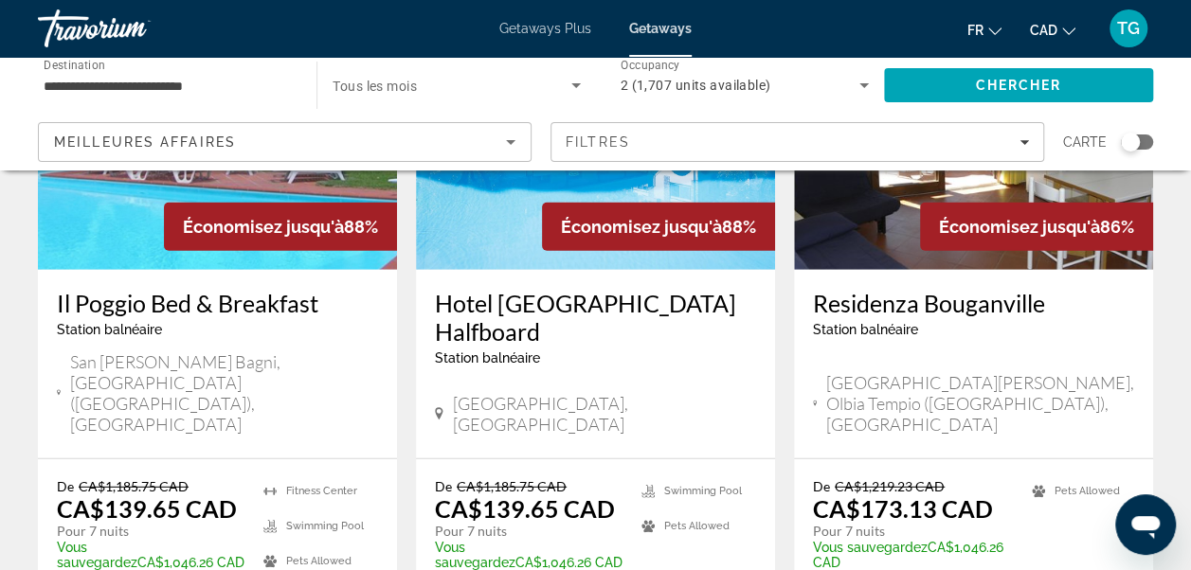
scroll to position [2425, 0]
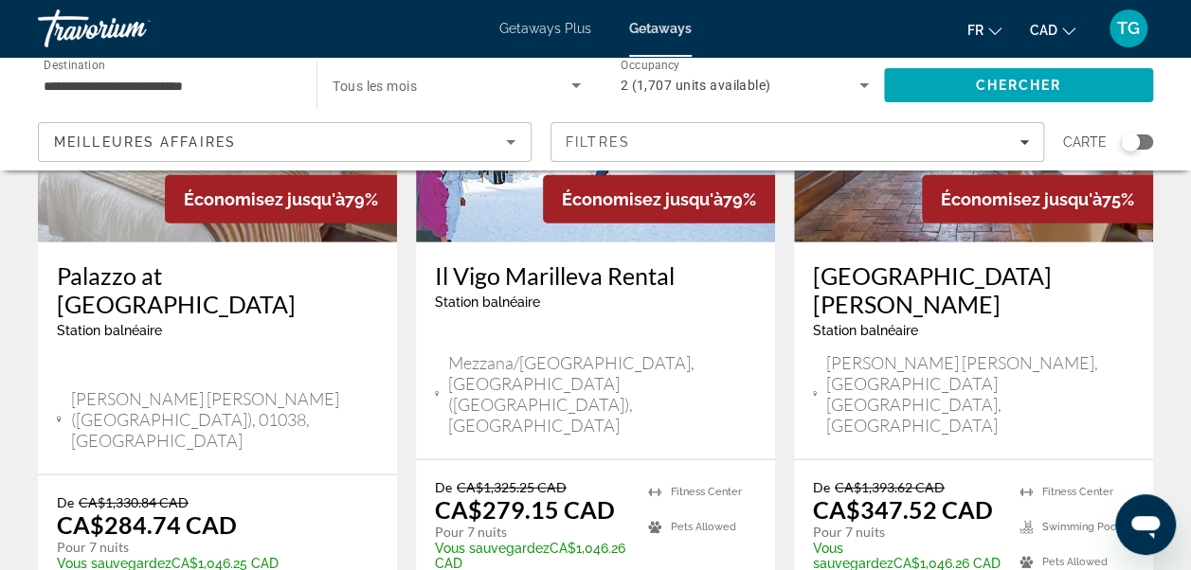
scroll to position [2500, 0]
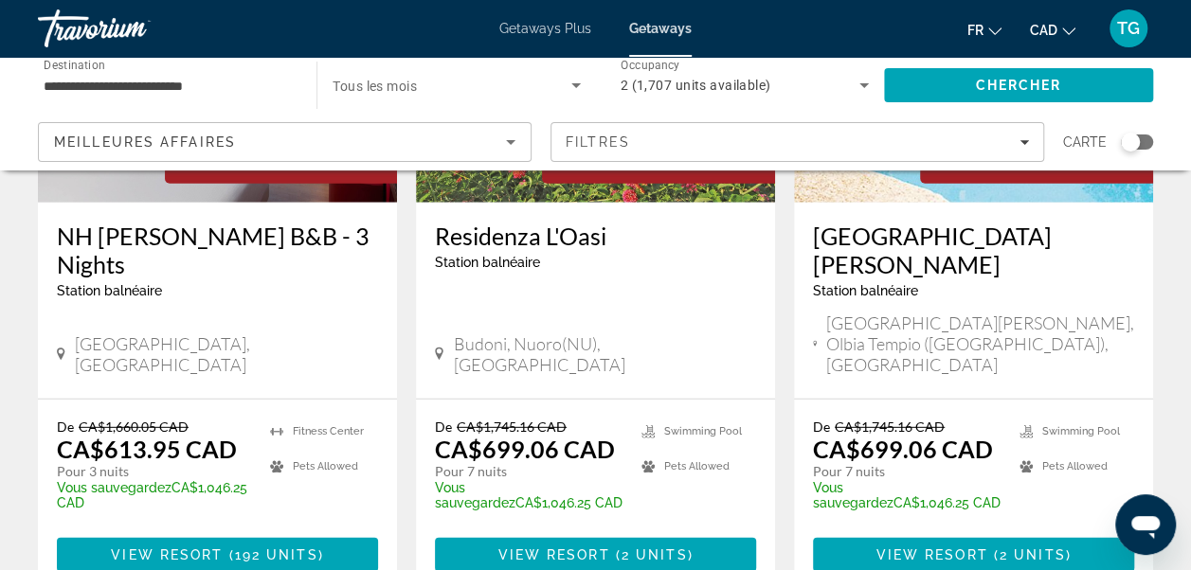
scroll to position [2462, 0]
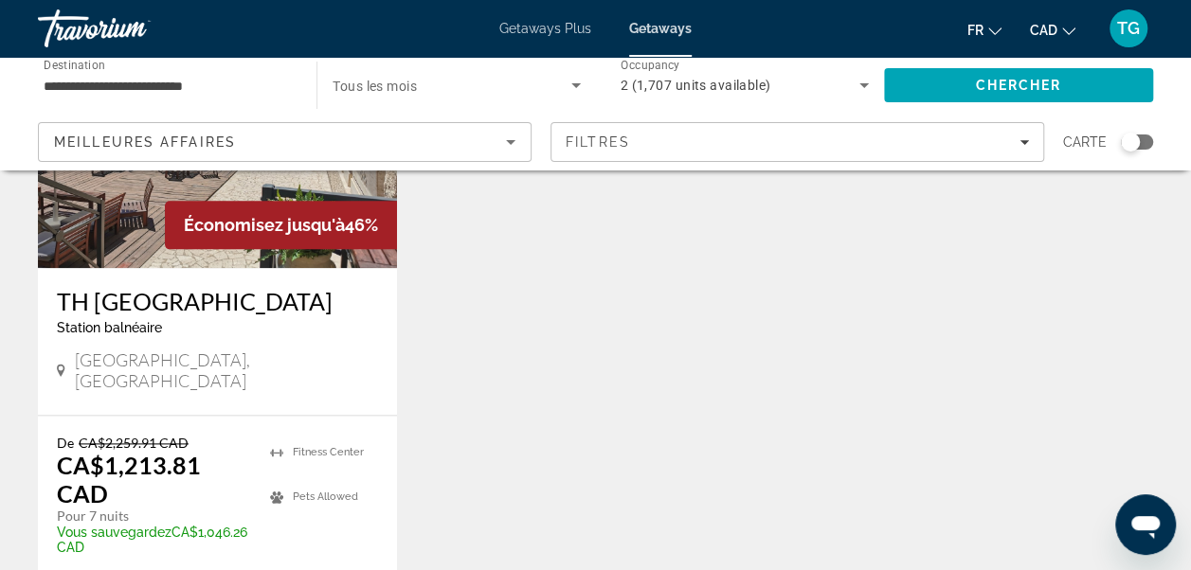
scroll to position [985, 0]
